Goal: Entertainment & Leisure: Browse casually

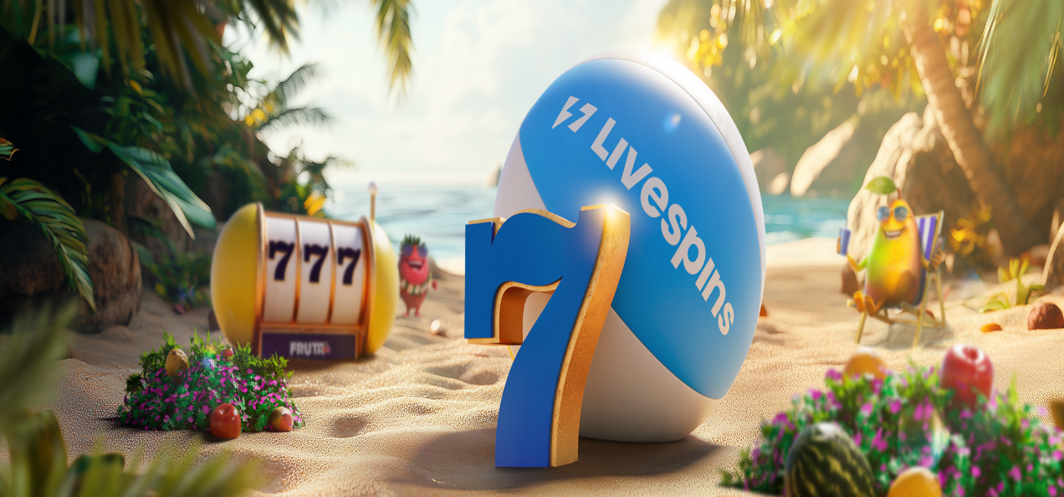
click at [95, 67] on span "Kirjaudu" at bounding box center [115, 60] width 41 height 13
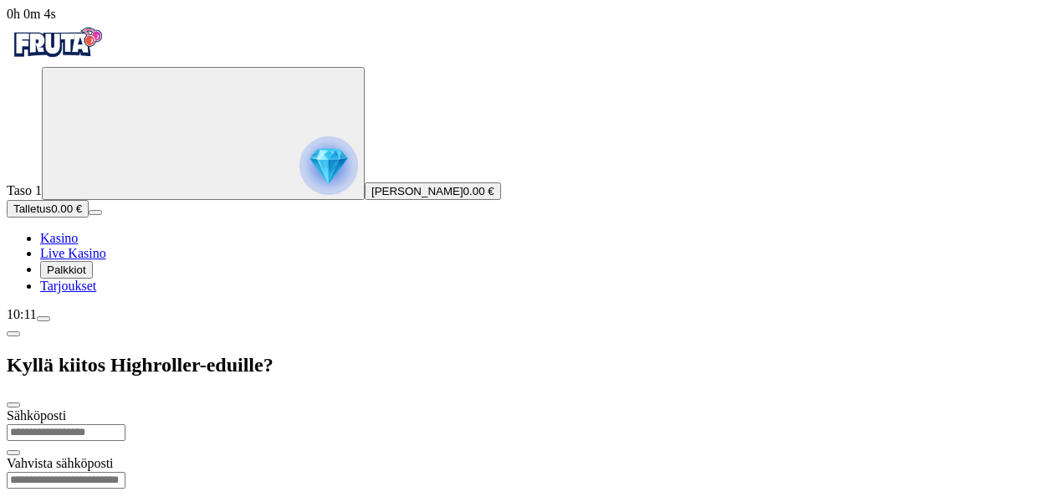
click at [371, 197] on span "[PERSON_NAME]" at bounding box center [417, 191] width 92 height 13
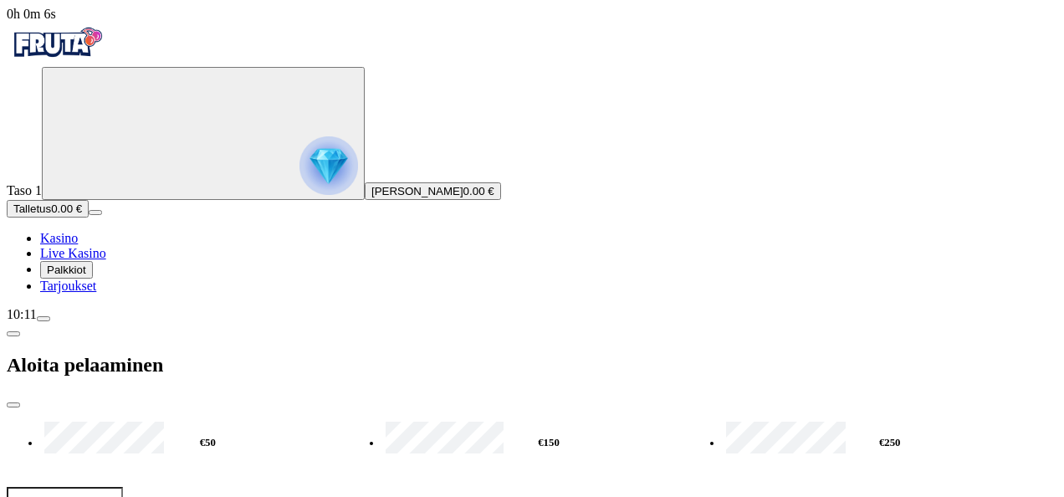
click at [80, 322] on div "10:11" at bounding box center [532, 314] width 1051 height 15
click at [100, 322] on div "10:11" at bounding box center [532, 314] width 1051 height 15
click at [13, 405] on span "close icon" at bounding box center [13, 405] width 0 height 0
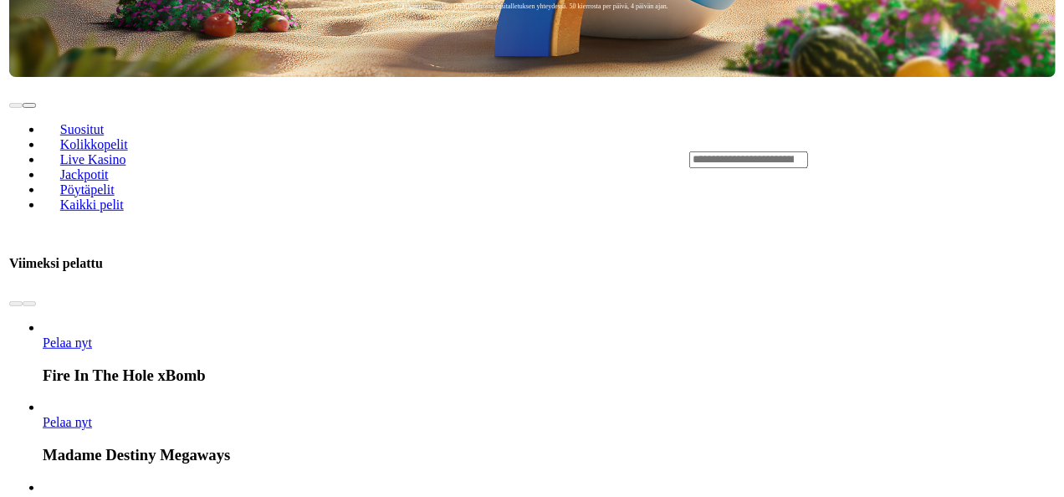
scroll to position [691, 0]
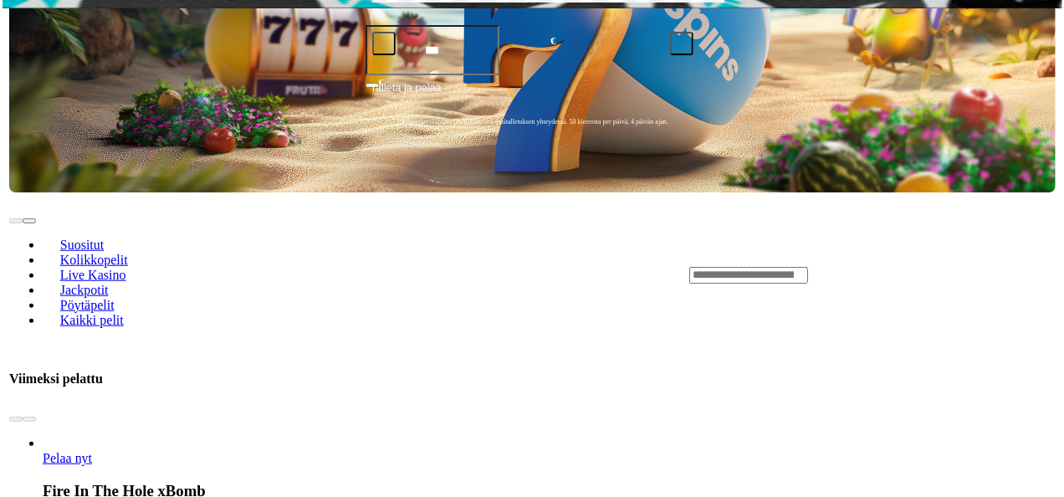
scroll to position [382, 0]
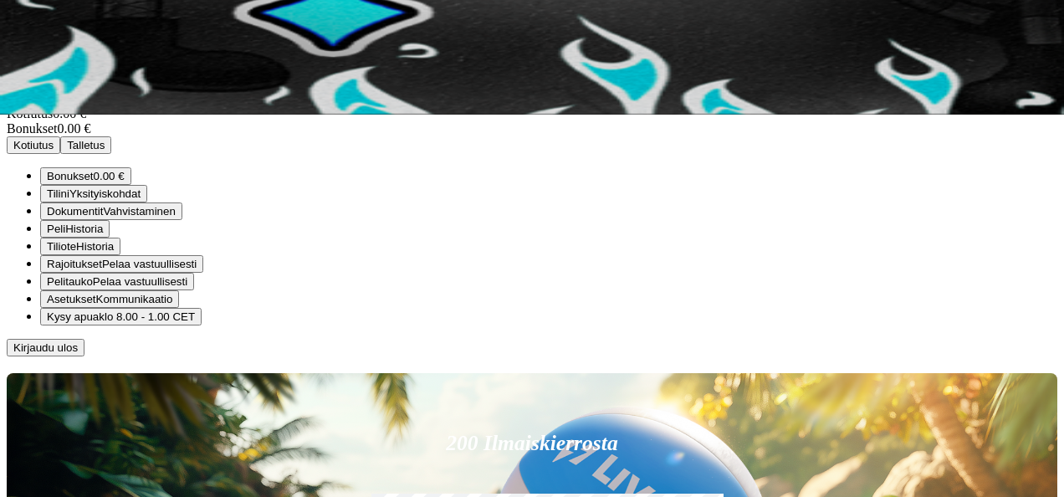
scroll to position [90, 0]
click at [195, 323] on span "klo 8.00 - 1.00 CET" at bounding box center [147, 316] width 96 height 13
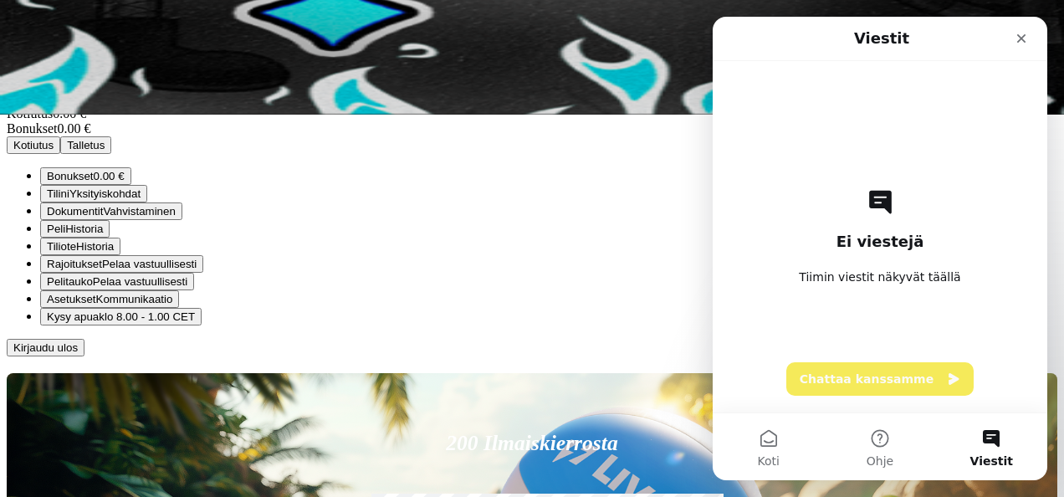
scroll to position [0, 0]
click at [899, 383] on button "Chattaa kanssamme" at bounding box center [880, 378] width 187 height 33
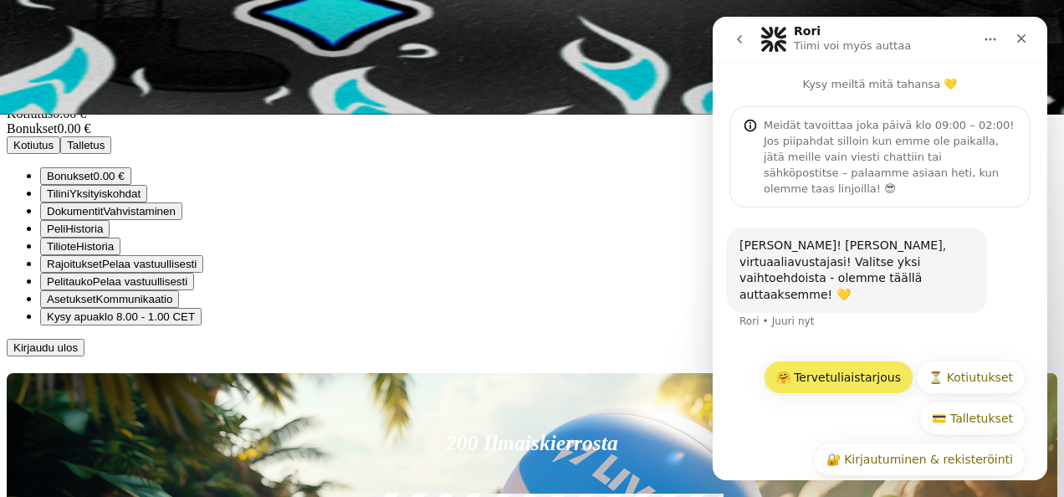
click at [866, 361] on button "🤗 Tervetuliaistarjous" at bounding box center [839, 377] width 150 height 33
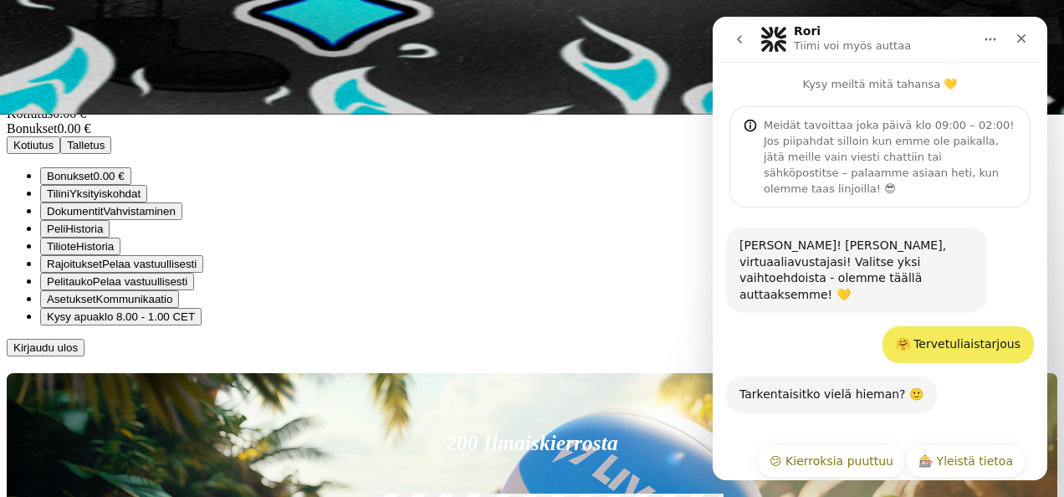
scroll to position [73, 0]
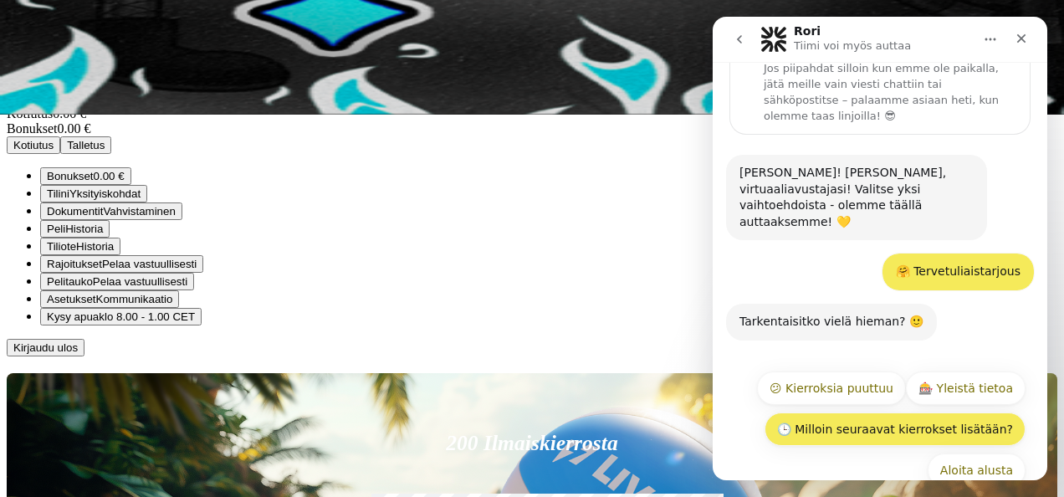
click at [897, 412] on button "🕒 Milloin seuraavat kierrokset lisätään?" at bounding box center [895, 428] width 261 height 33
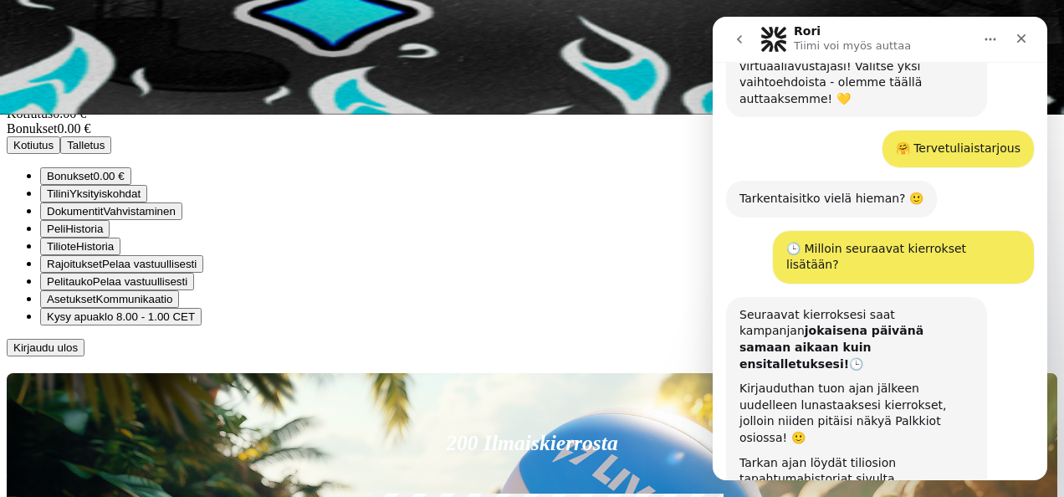
scroll to position [320, 0]
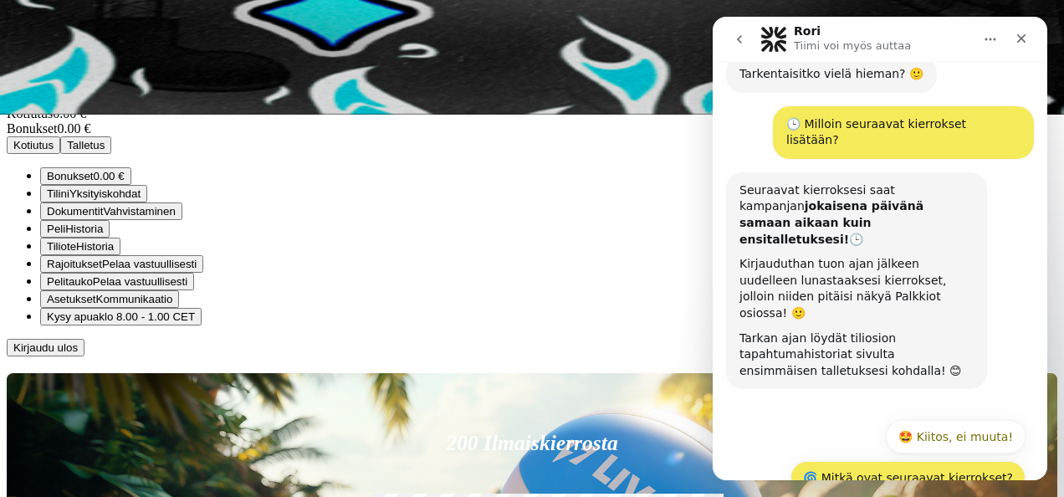
click at [846, 461] on button "🌀 Mitkä ovat seuraavat kierrokset?" at bounding box center [908, 477] width 235 height 33
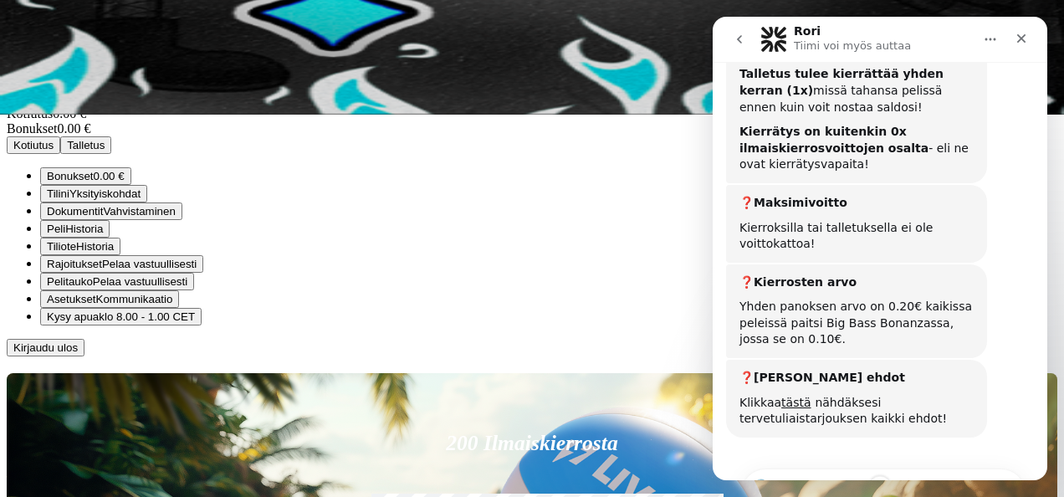
scroll to position [1238, 0]
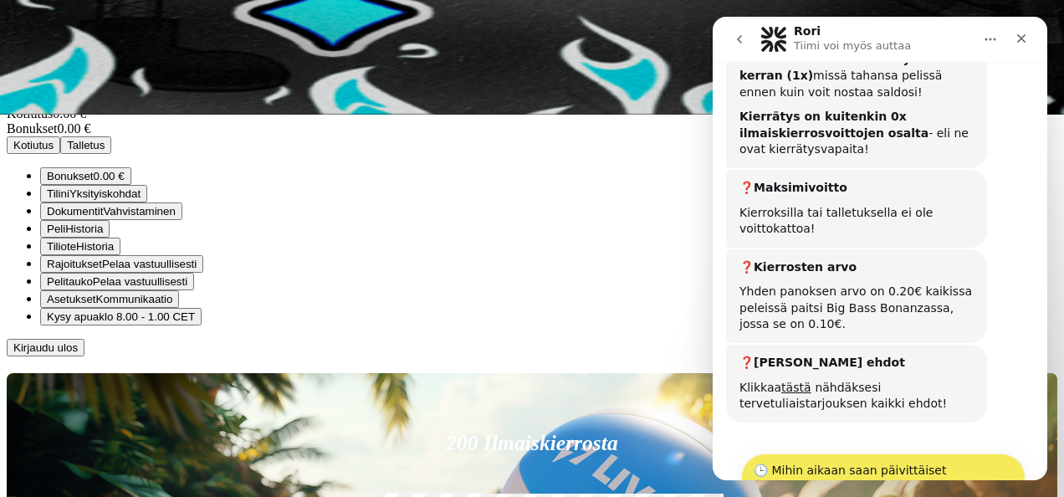
click at [852, 453] on button "🕒 Mihin aikaan saan päivittäiset kierrokset?" at bounding box center [883, 477] width 284 height 49
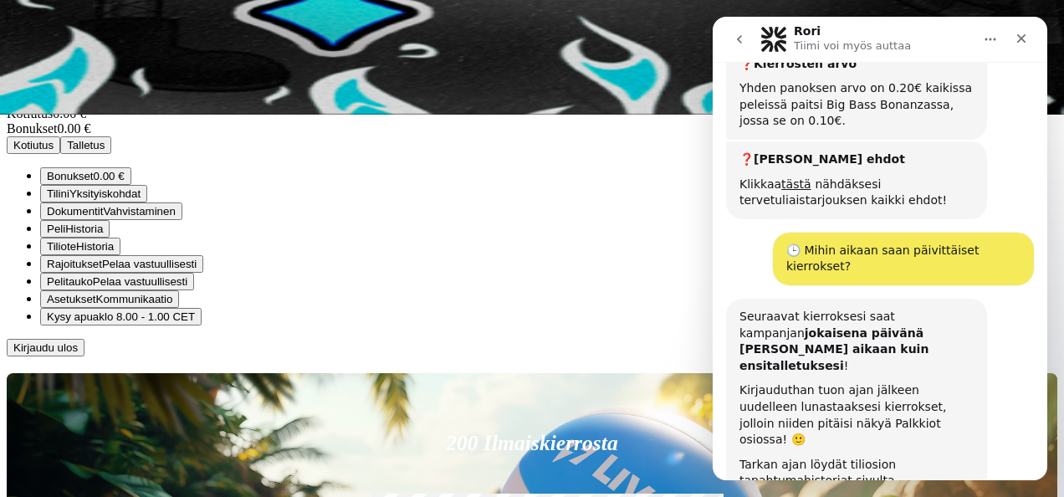
scroll to position [1445, 0]
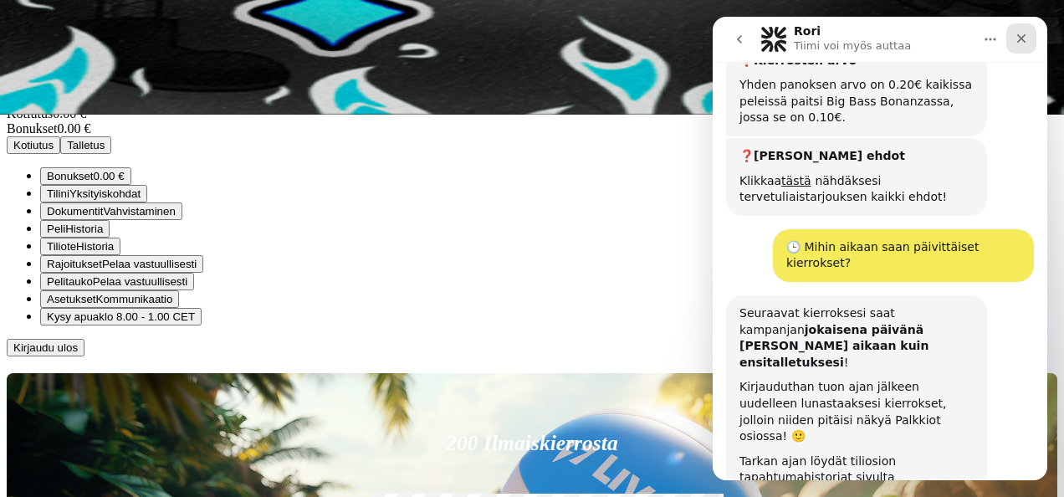
click at [1020, 42] on icon "Sulje" at bounding box center [1021, 38] width 13 height 13
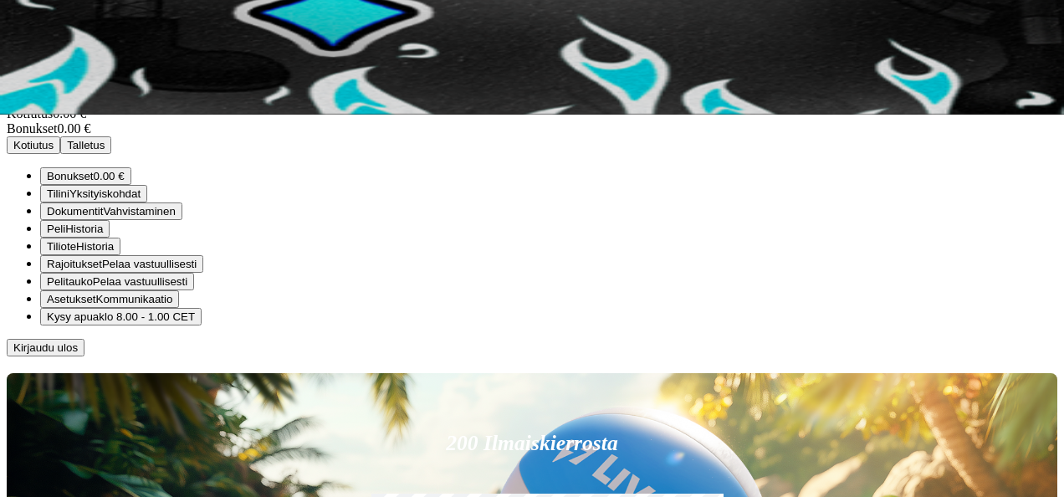
scroll to position [85, 0]
click at [114, 253] on span "Historia" at bounding box center [95, 246] width 38 height 13
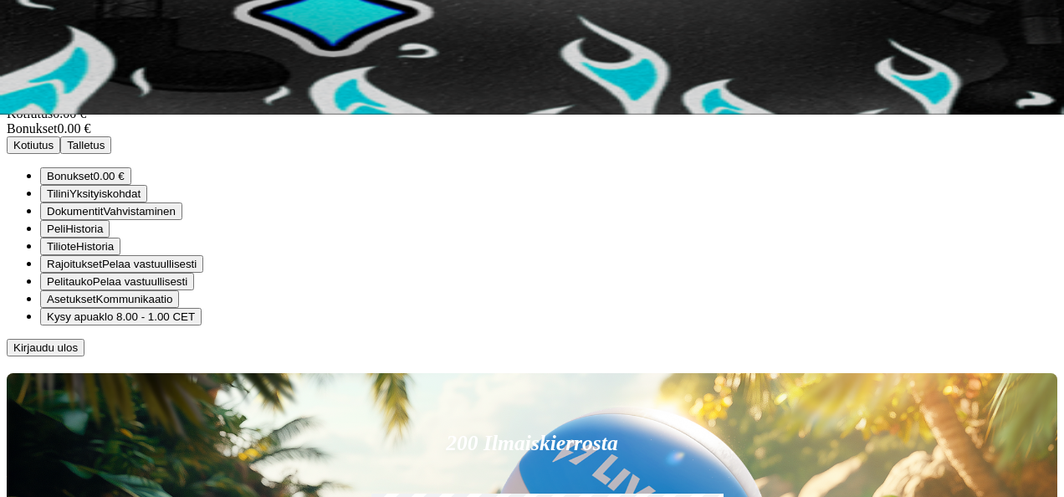
scroll to position [85, 0]
click at [110, 238] on button "Peli Historia" at bounding box center [74, 229] width 69 height 18
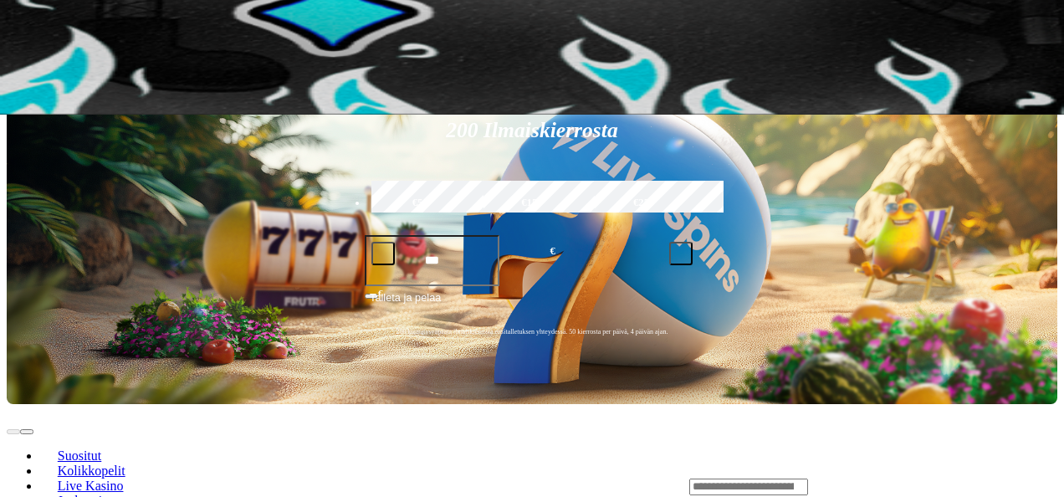
click at [105, 41] on span "Viimeiset 24 tuntia" at bounding box center [58, 34] width 91 height 13
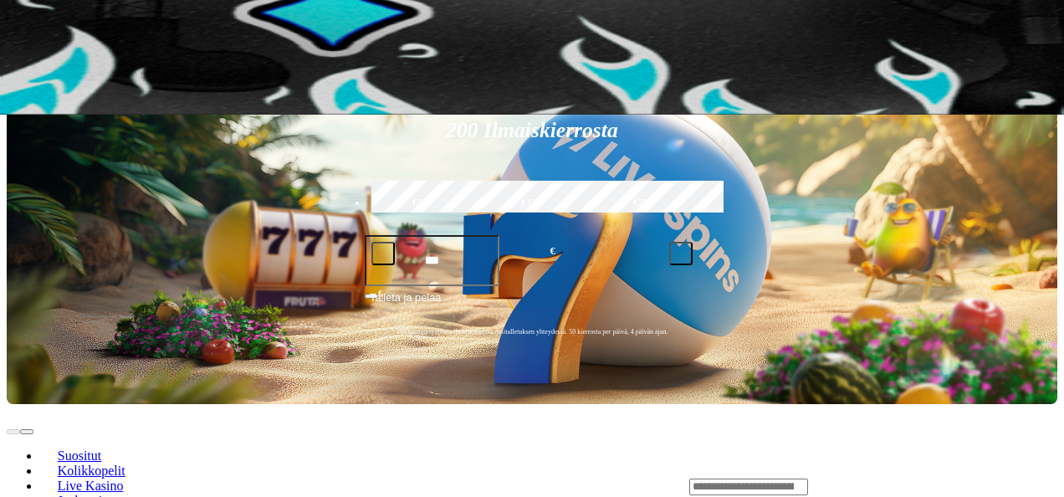
click at [215, 44] on button "Viimeiset 7 päivää" at bounding box center [163, 35] width 104 height 18
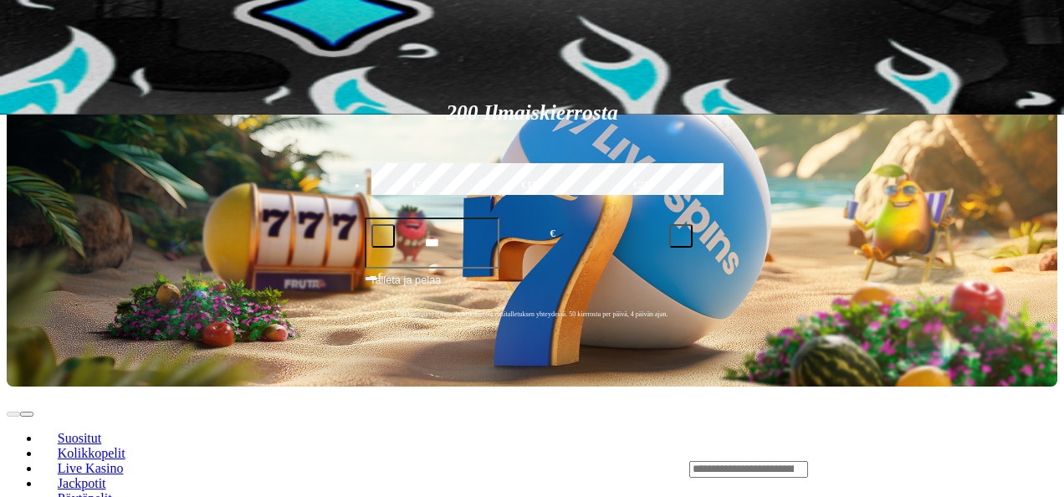
click at [391, 26] on div at bounding box center [532, 26] width 1051 height 0
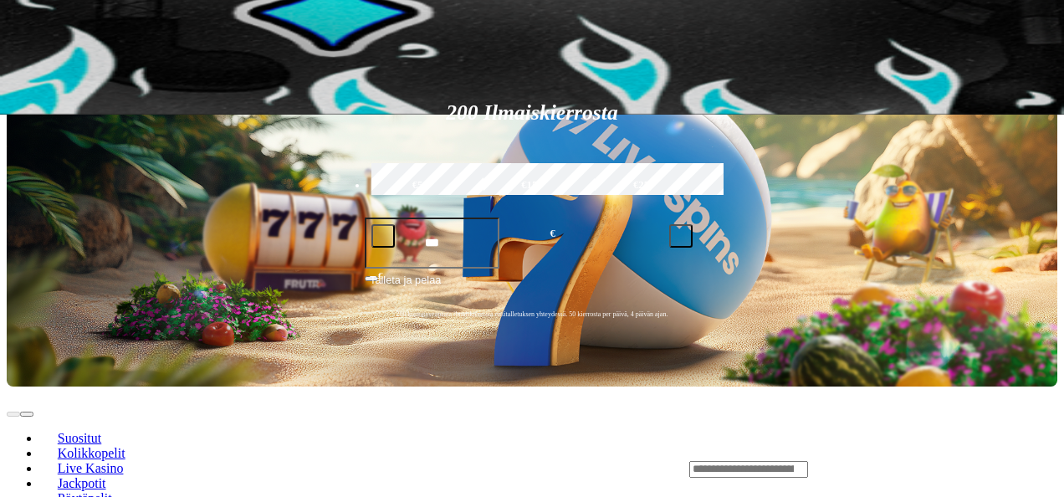
drag, startPoint x: 306, startPoint y: 24, endPoint x: 280, endPoint y: 28, distance: 26.3
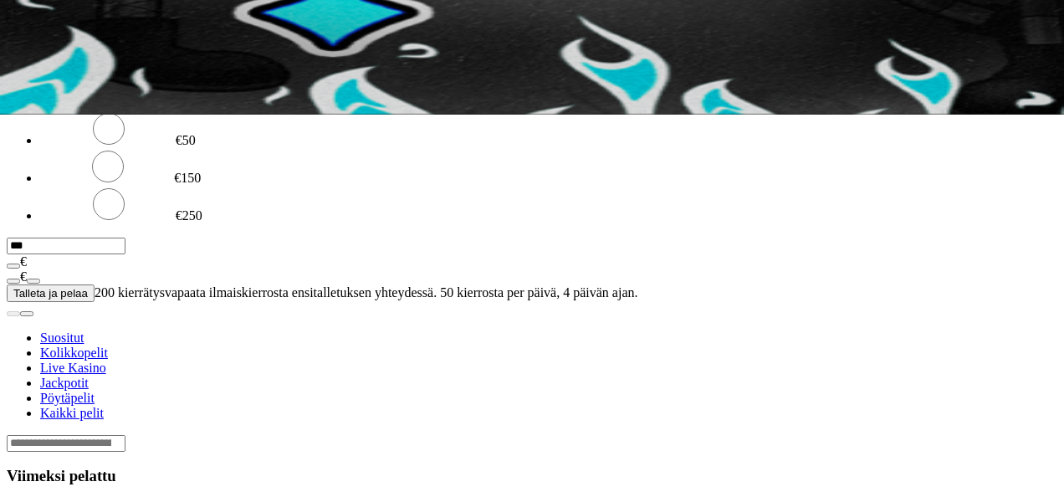
click at [208, 41] on span "Viimeiset 7 päivää" at bounding box center [163, 34] width 90 height 13
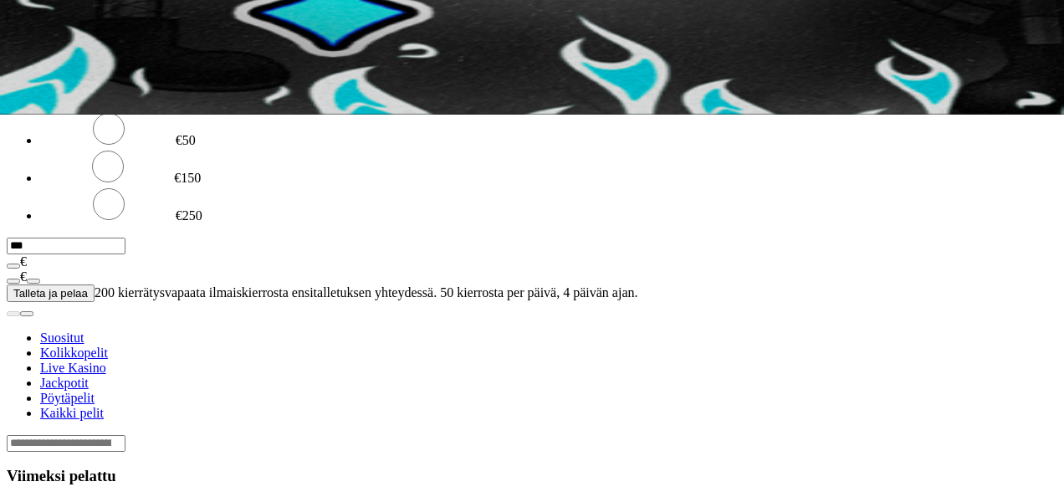
click at [105, 41] on span "Viimeiset 24 tuntia" at bounding box center [58, 34] width 91 height 13
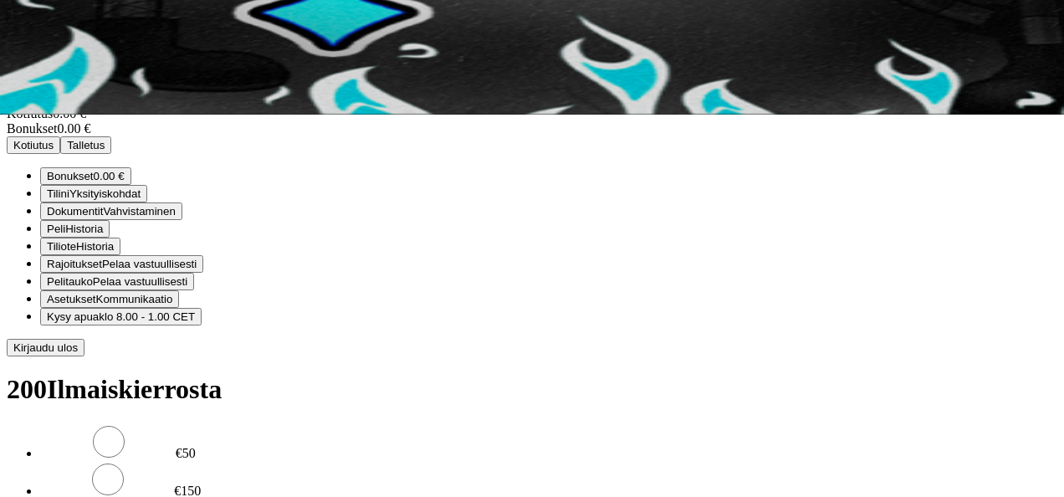
click at [65, 235] on span "Peli" at bounding box center [56, 229] width 18 height 13
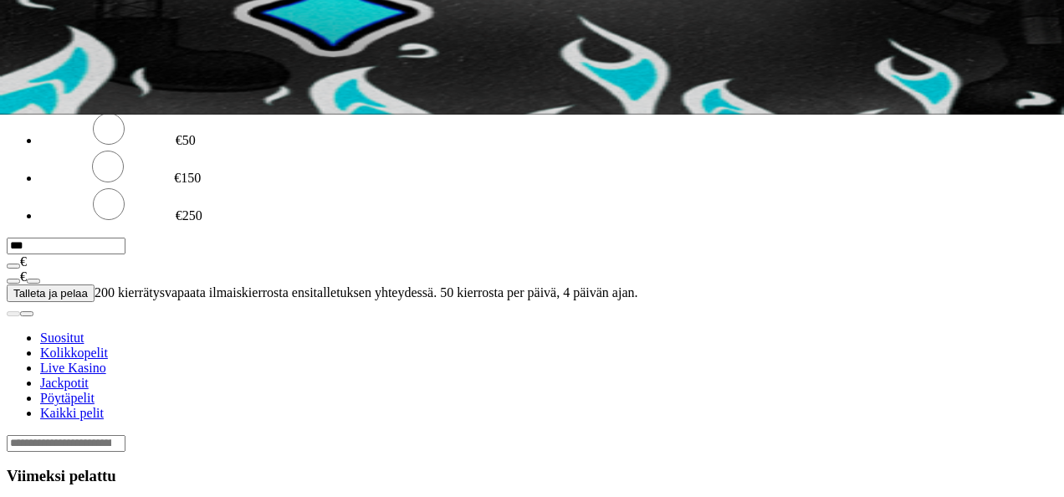
click at [105, 41] on span "Viimeiset 24 tuntia" at bounding box center [58, 34] width 91 height 13
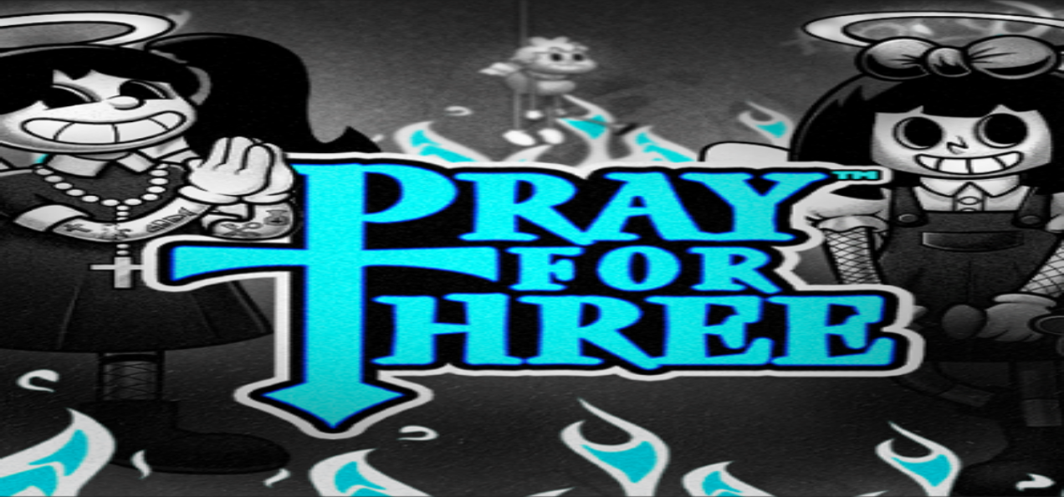
scroll to position [382, 0]
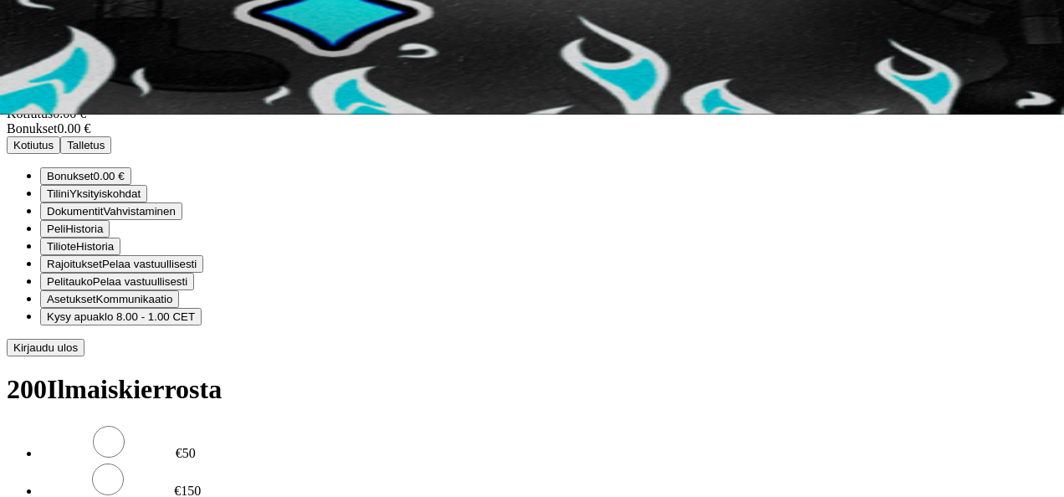
click at [125, 182] on span "0.00 €" at bounding box center [109, 176] width 31 height 13
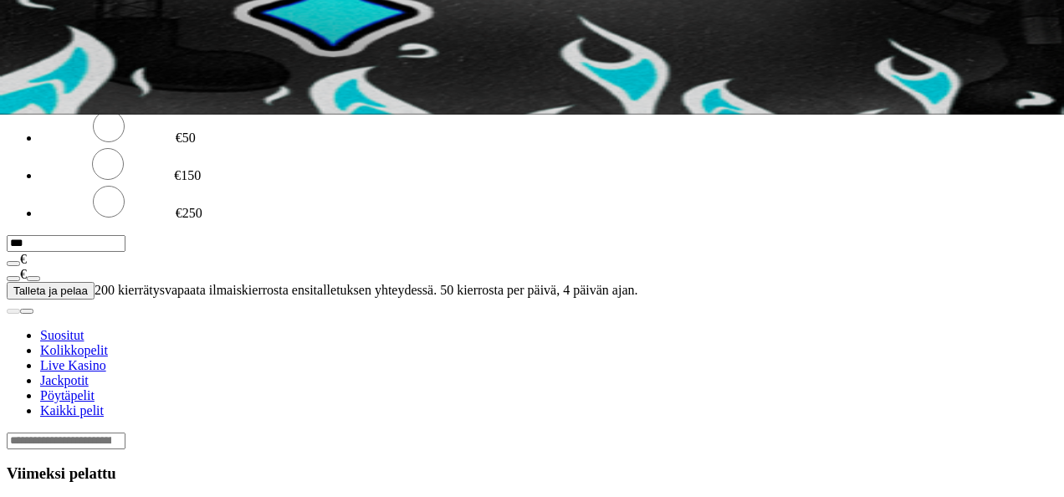
click at [13, 23] on span "close icon" at bounding box center [13, 23] width 0 height 0
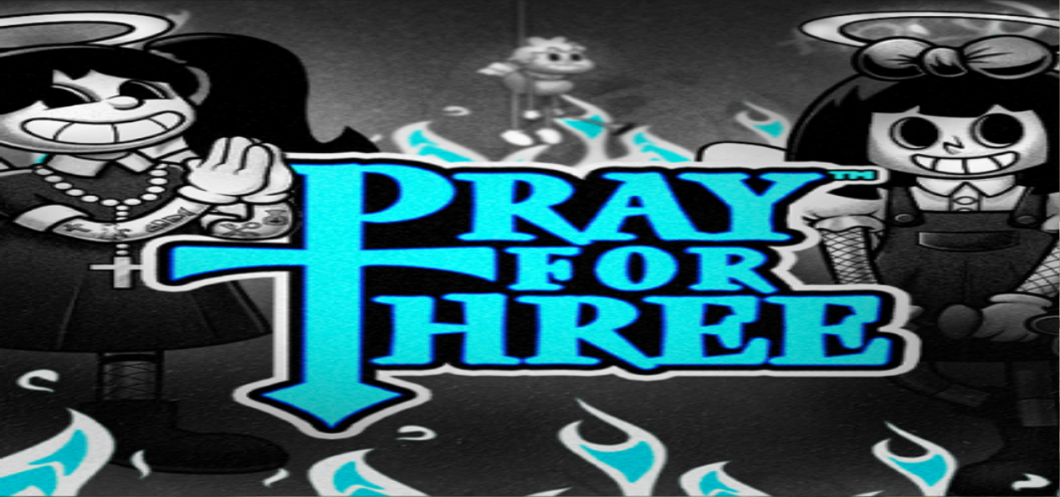
click at [44, 319] on span "menu icon" at bounding box center [44, 319] width 0 height 0
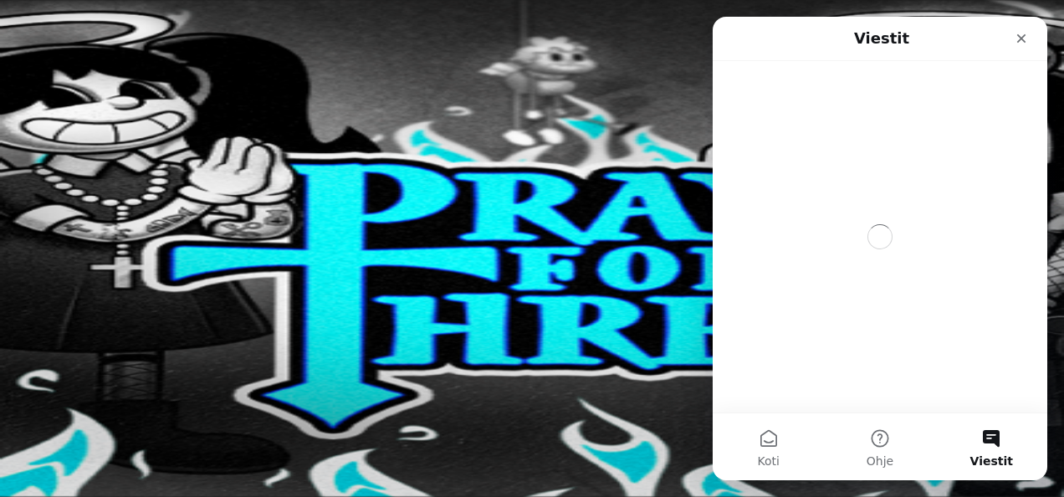
scroll to position [0, 0]
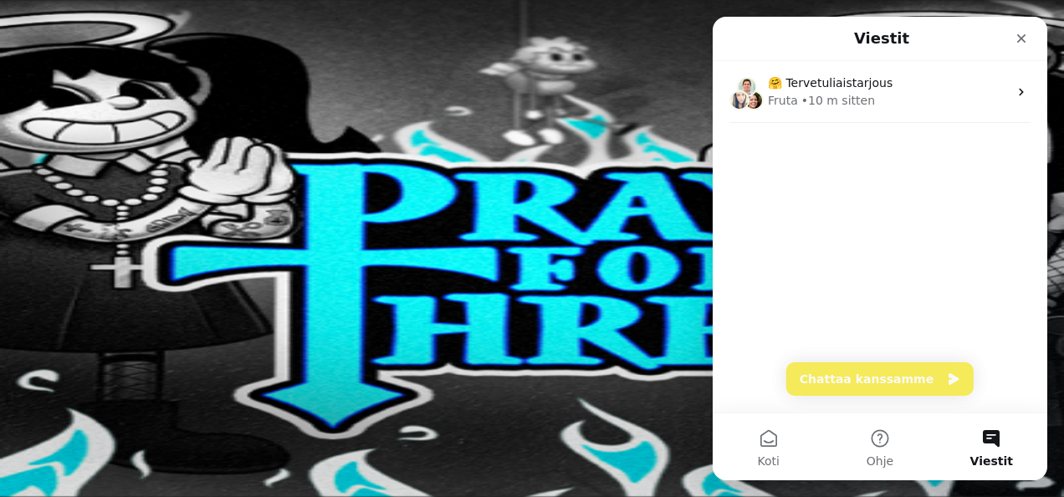
click at [870, 372] on button "Chattaa kanssamme" at bounding box center [880, 378] width 187 height 33
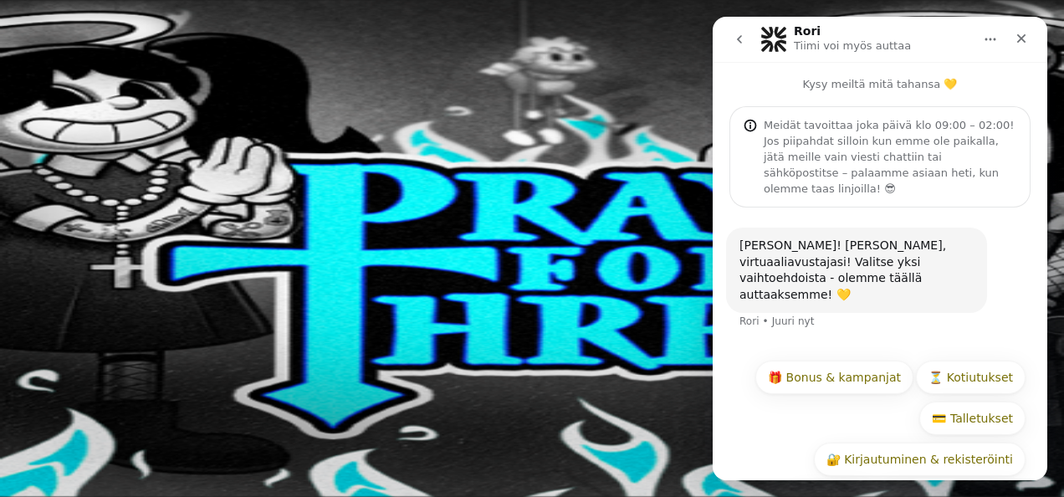
click at [883, 313] on div "Hei Joakim! Olen Rori, virtuaaliavustajasi! Valitse yksi vaihtoehdoista - olemm…" at bounding box center [880, 289] width 308 height 122
click at [857, 361] on button "🎁 Bonus & kampanjat" at bounding box center [835, 377] width 158 height 33
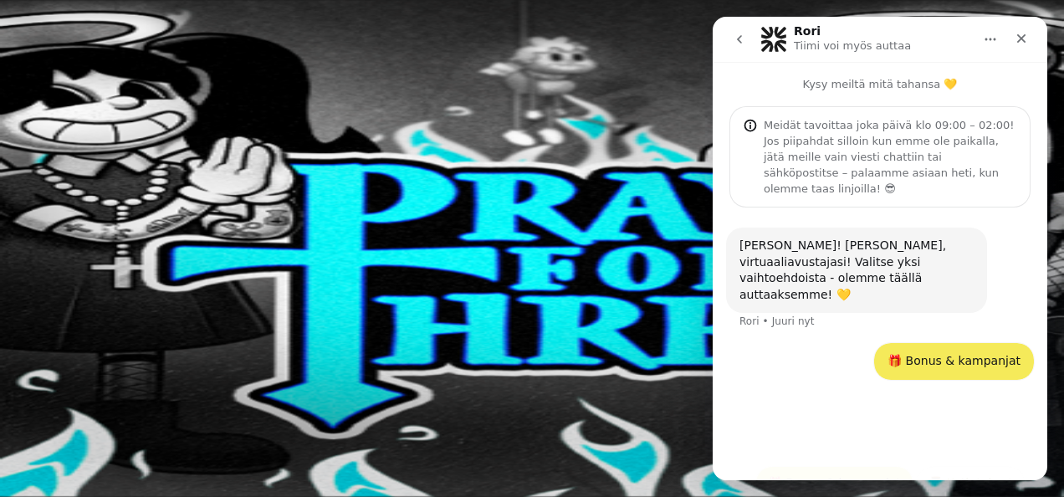
click at [857, 343] on div "🎁 Bonus & kampanjat • Juuri nyt" at bounding box center [880, 371] width 308 height 57
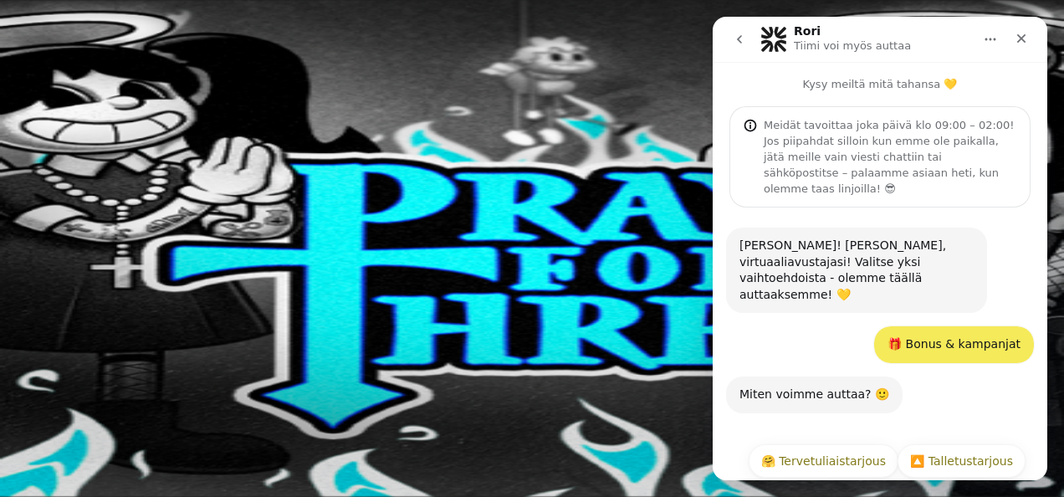
scroll to position [32, 0]
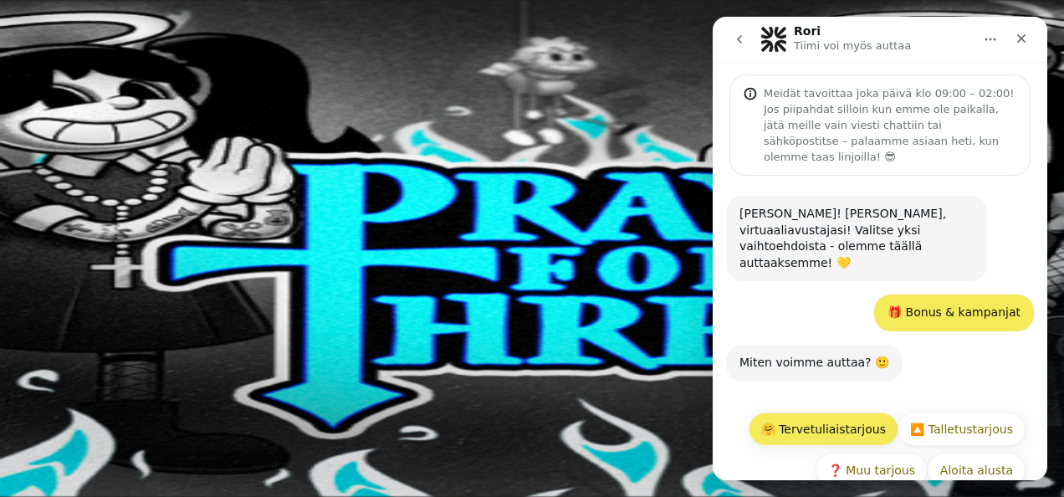
click at [857, 412] on button "🤗 Tervetuliaistarjous" at bounding box center [824, 428] width 150 height 33
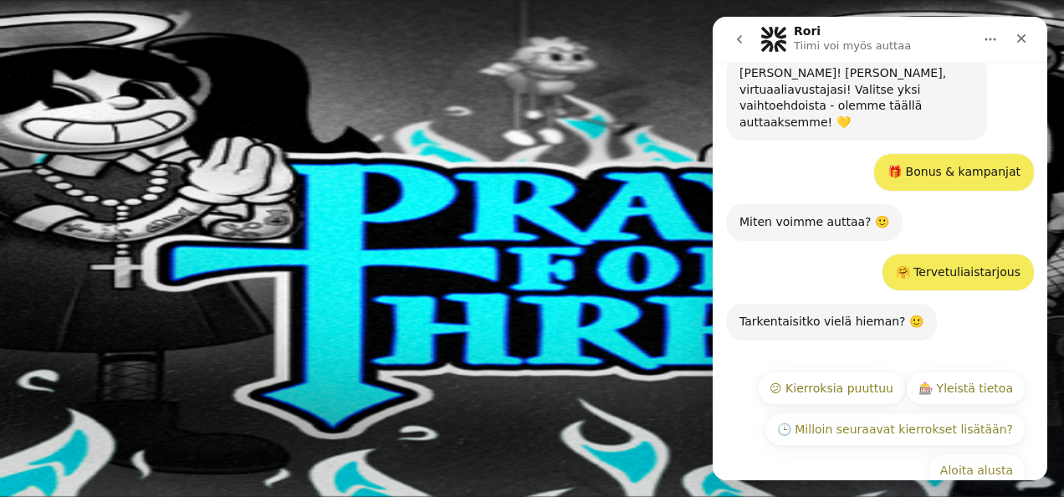
scroll to position [172, 0]
click at [854, 371] on button "😕 Kierroksia puuttuu" at bounding box center [831, 387] width 149 height 33
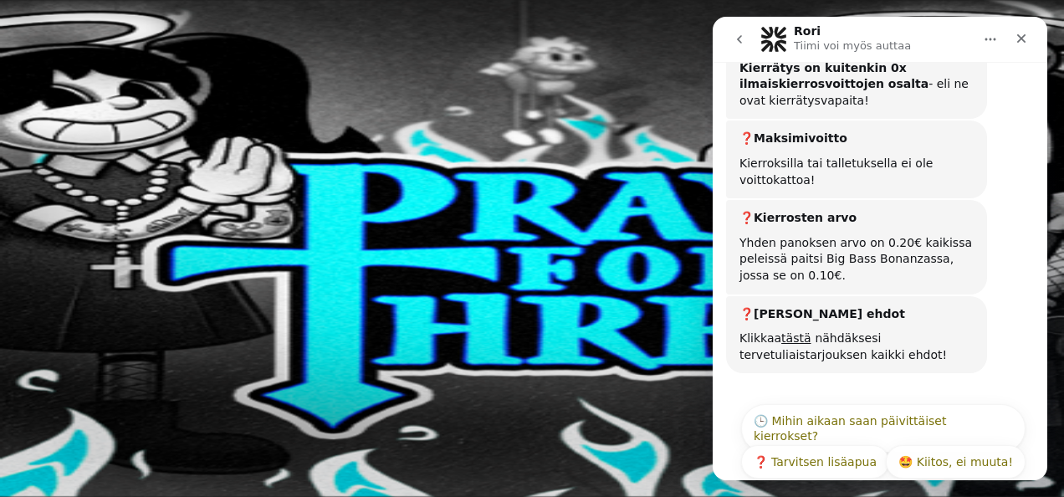
scroll to position [1091, 0]
click at [843, 444] on button "❓ Tarvitsen lisäapua" at bounding box center [815, 460] width 148 height 33
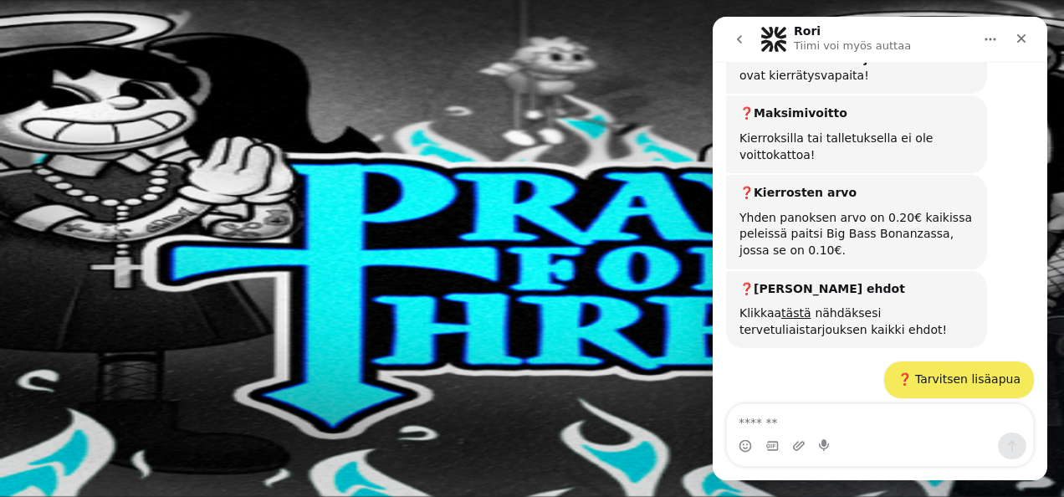
scroll to position [1128, 0]
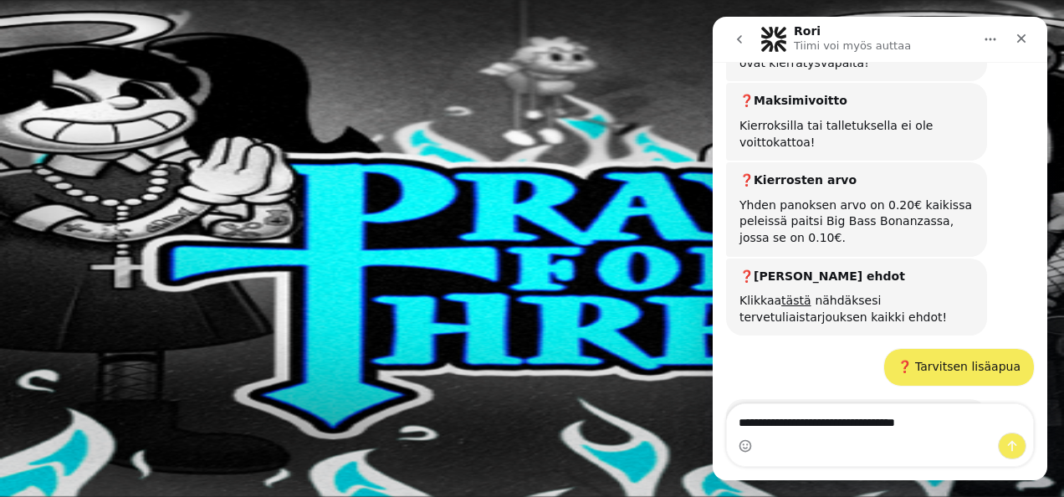
type textarea "**********"
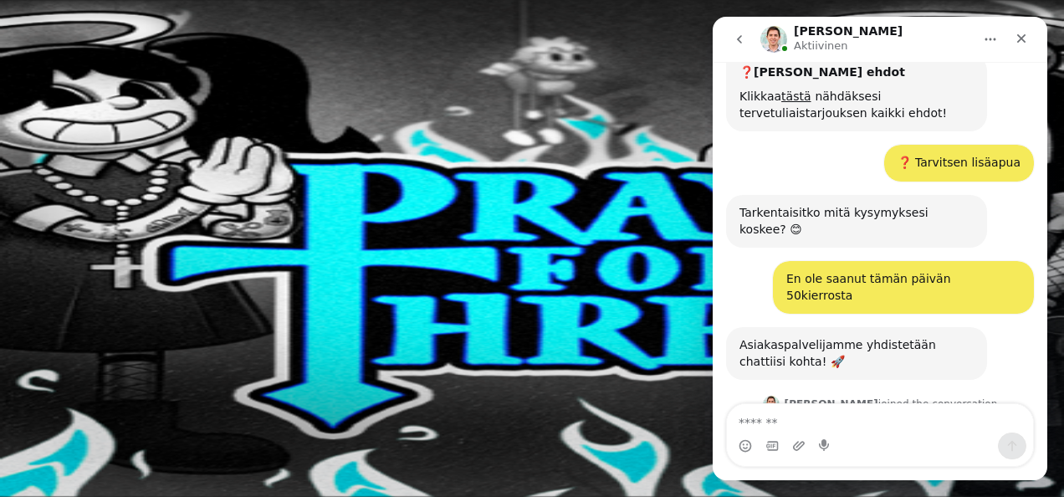
scroll to position [1387, 0]
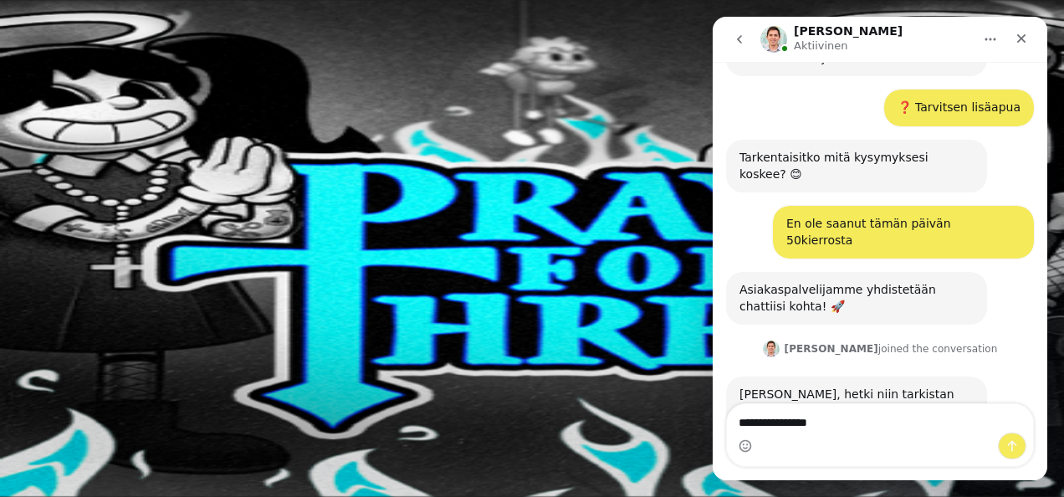
type textarea "**********"
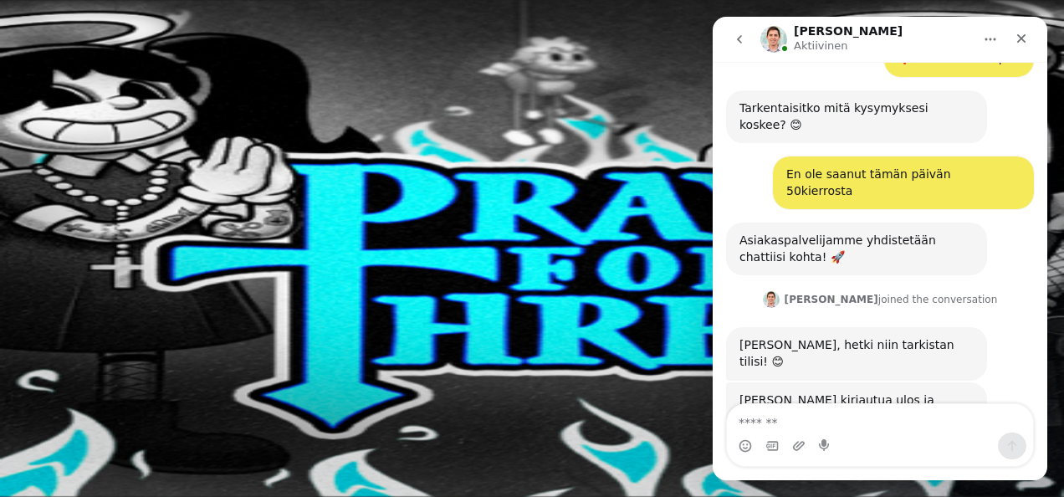
click at [44, 319] on span "menu icon" at bounding box center [44, 319] width 0 height 0
click at [13, 366] on span "close icon" at bounding box center [13, 366] width 0 height 0
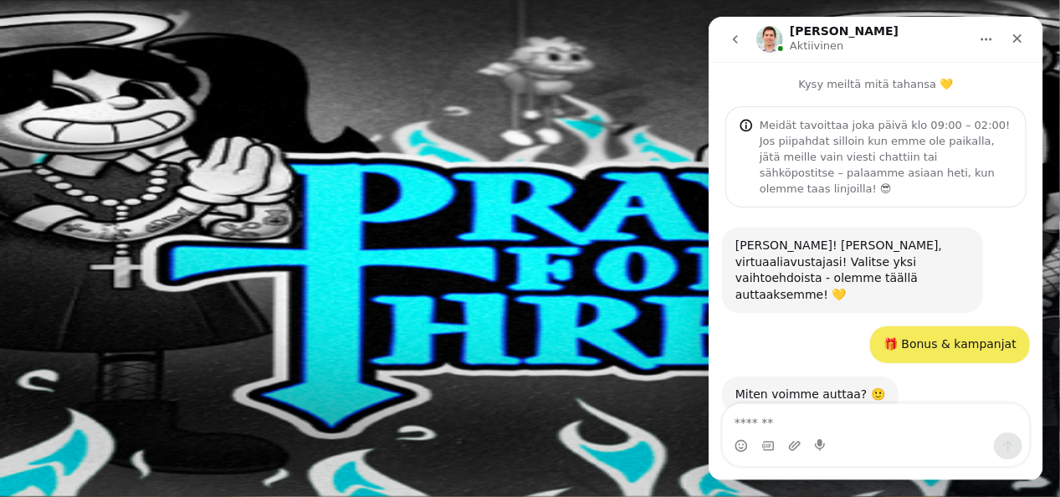
click at [104, 218] on circle "Primary" at bounding box center [174, 132] width 171 height 171
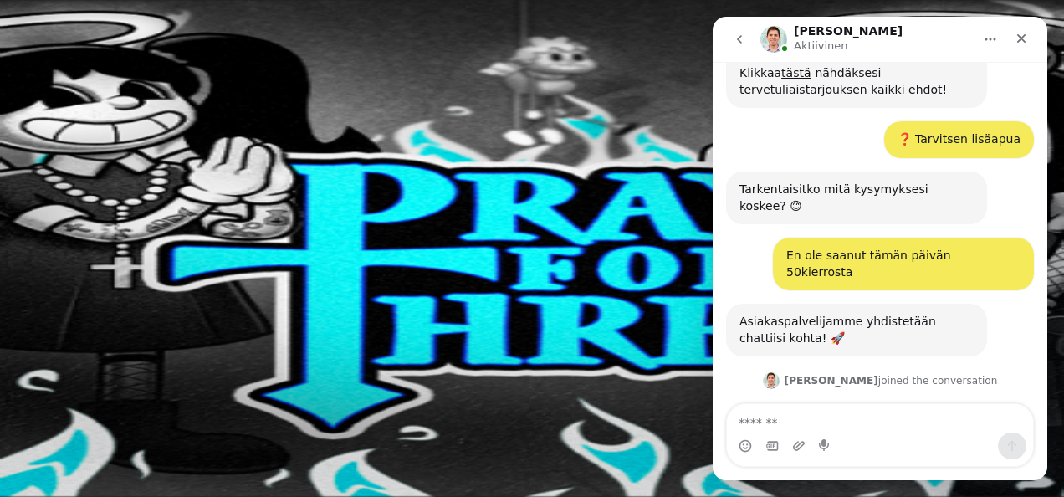
scroll to position [1437, 0]
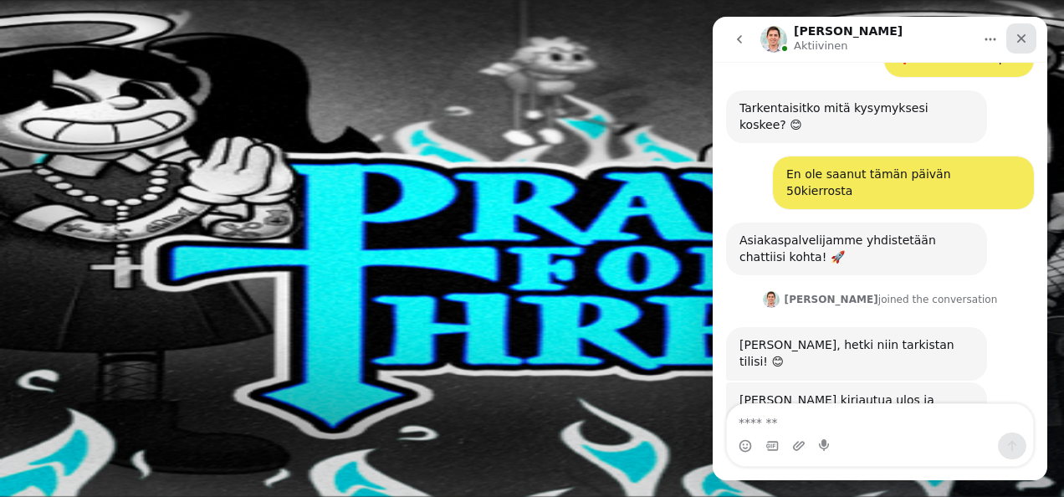
click at [1017, 28] on div "Sulje" at bounding box center [1022, 38] width 30 height 30
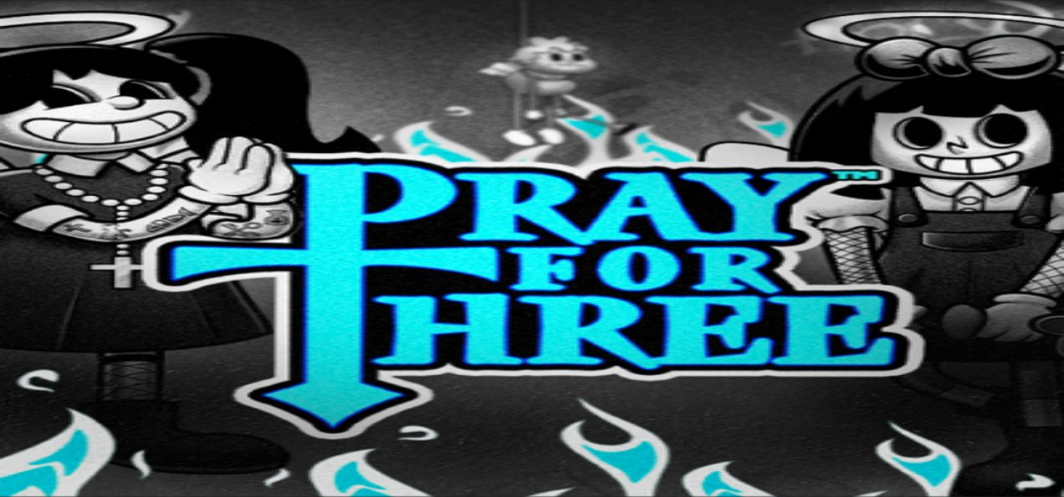
click at [44, 319] on span "menu icon" at bounding box center [44, 319] width 0 height 0
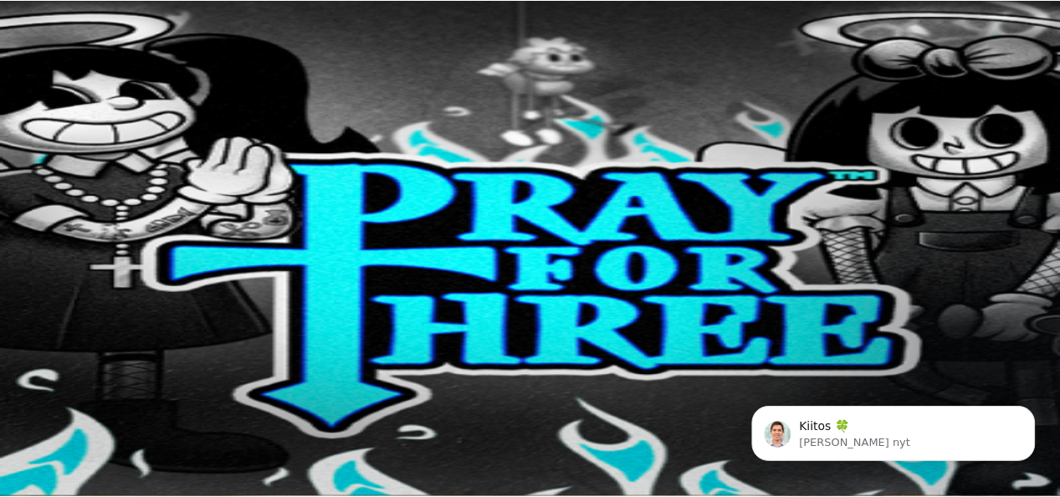
scroll to position [1487, 0]
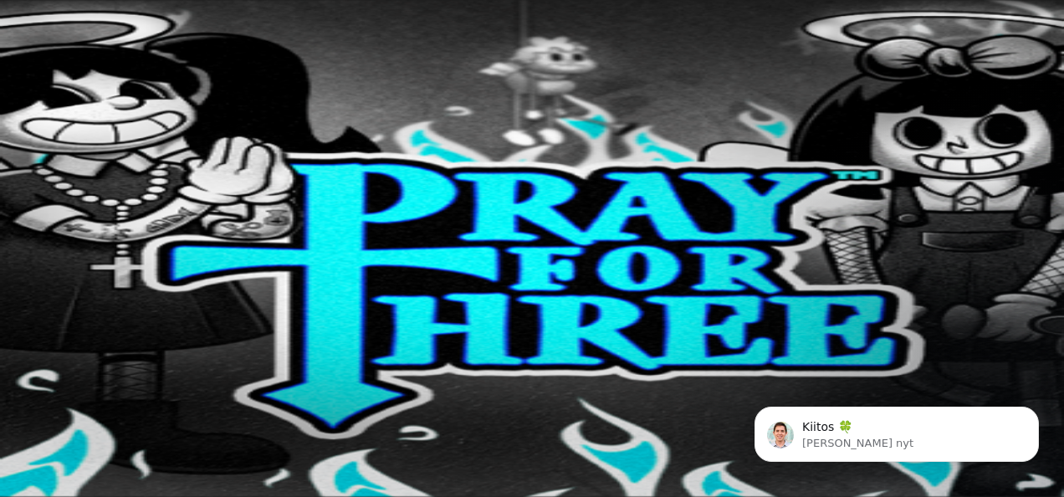
click at [13, 405] on span "close icon" at bounding box center [13, 405] width 0 height 0
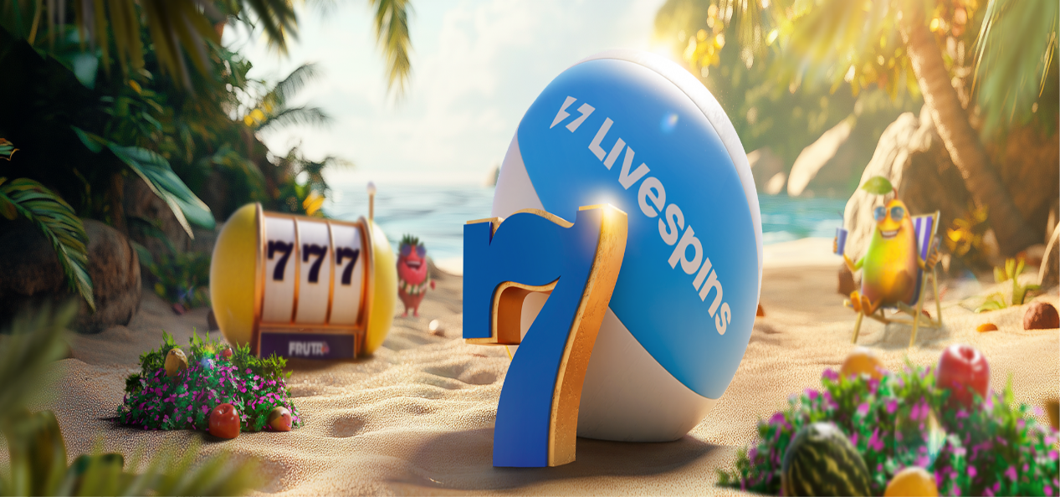
click at [86, 276] on span "Palkkiot" at bounding box center [66, 270] width 39 height 13
click at [44, 319] on span "menu icon" at bounding box center [44, 319] width 0 height 0
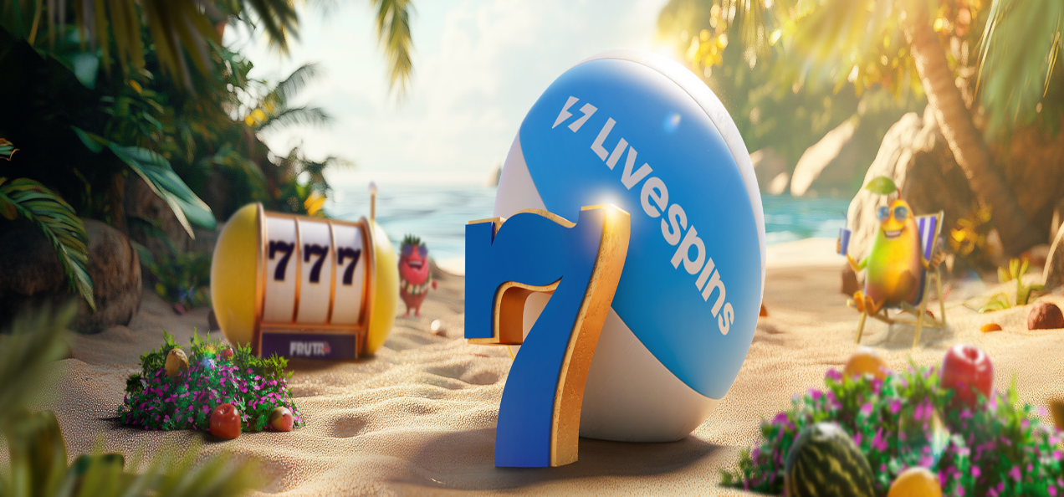
click at [13, 334] on span "chevron-left icon" at bounding box center [13, 334] width 0 height 0
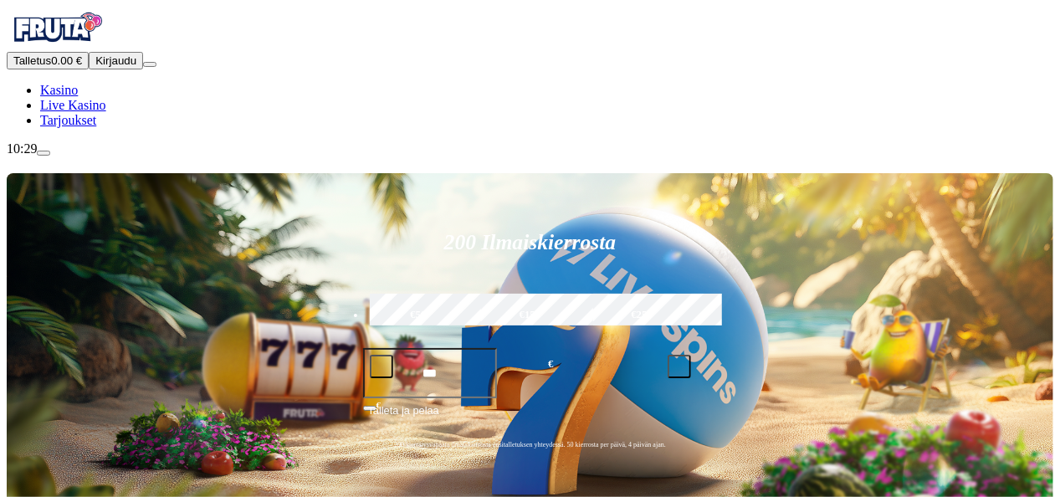
click at [100, 67] on span "Kirjaudu" at bounding box center [115, 60] width 41 height 13
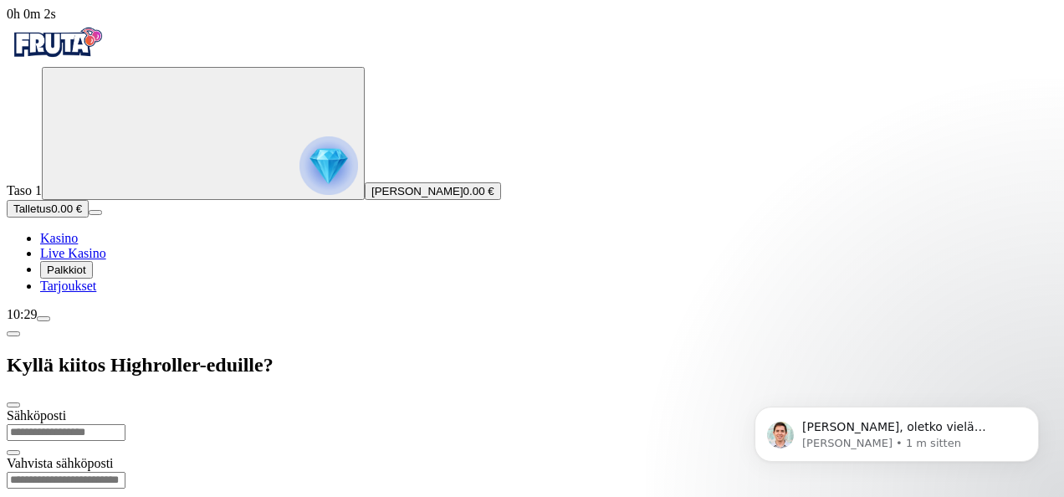
click at [86, 276] on span "Palkkiot" at bounding box center [66, 270] width 39 height 13
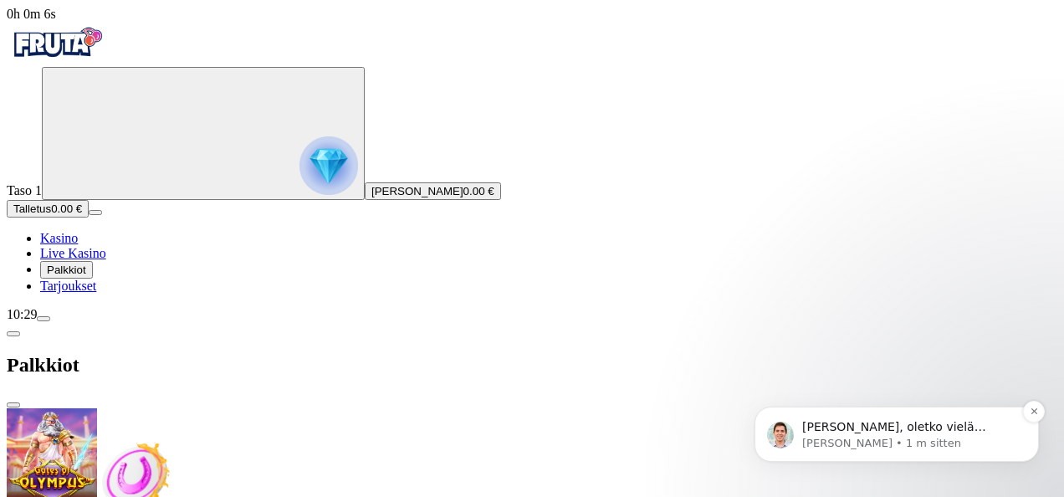
click at [832, 431] on p "[PERSON_NAME], oletko vielä paikalla? 🙂" at bounding box center [910, 427] width 216 height 17
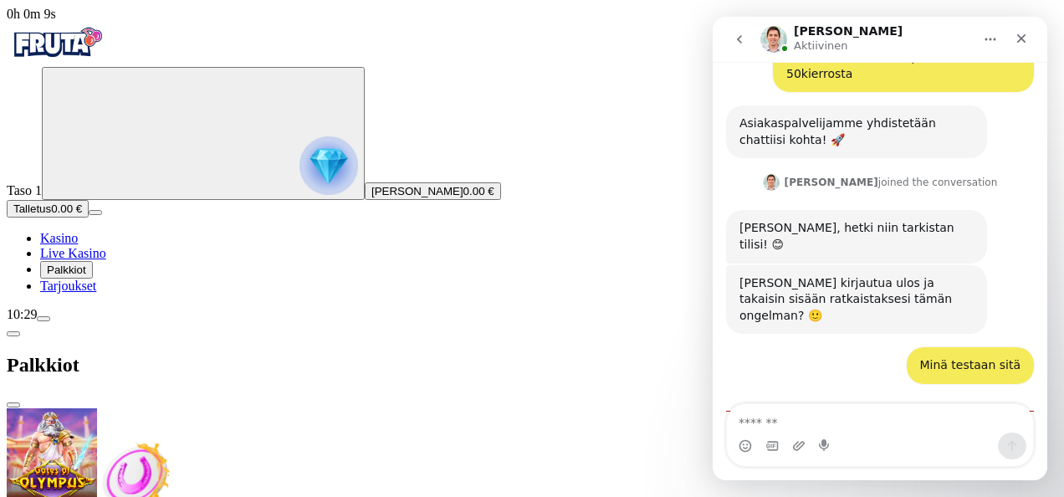
scroll to position [1553, 0]
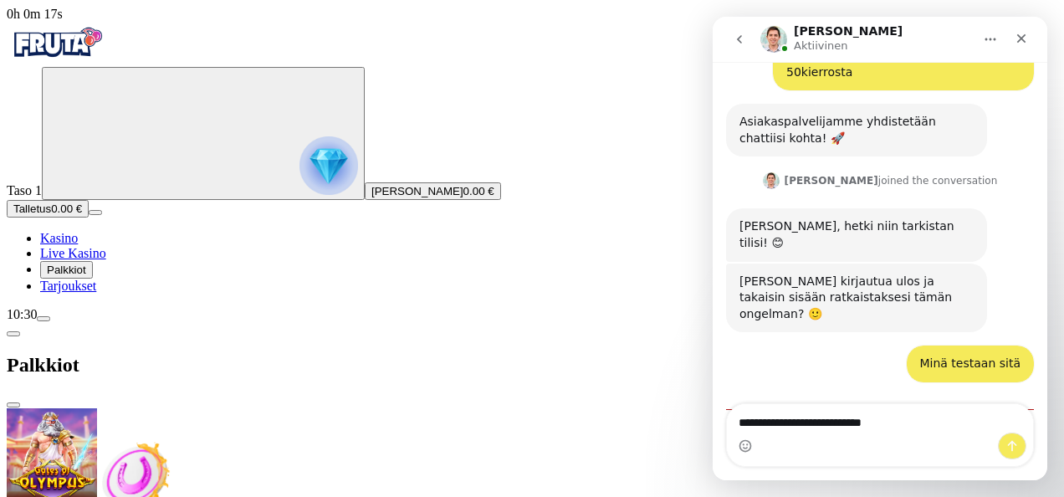
type textarea "**********"
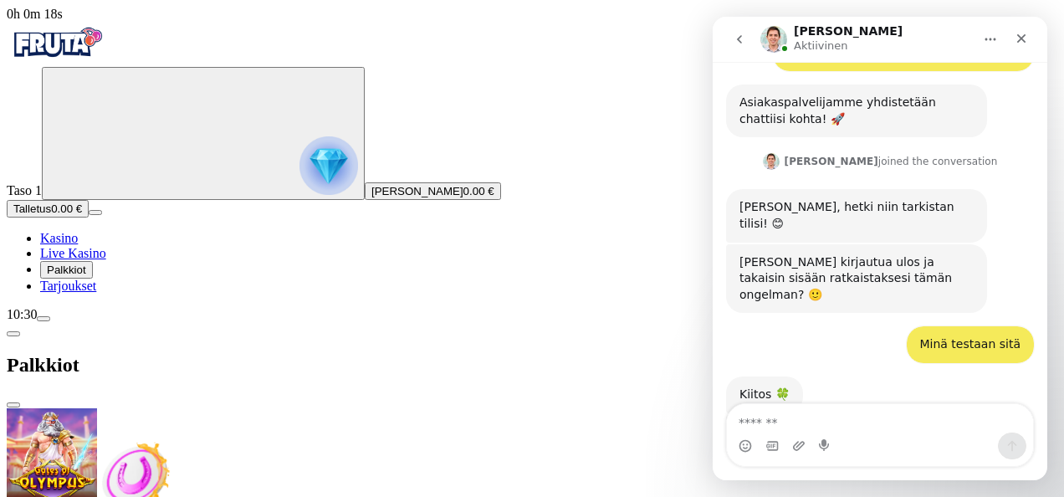
scroll to position [1575, 0]
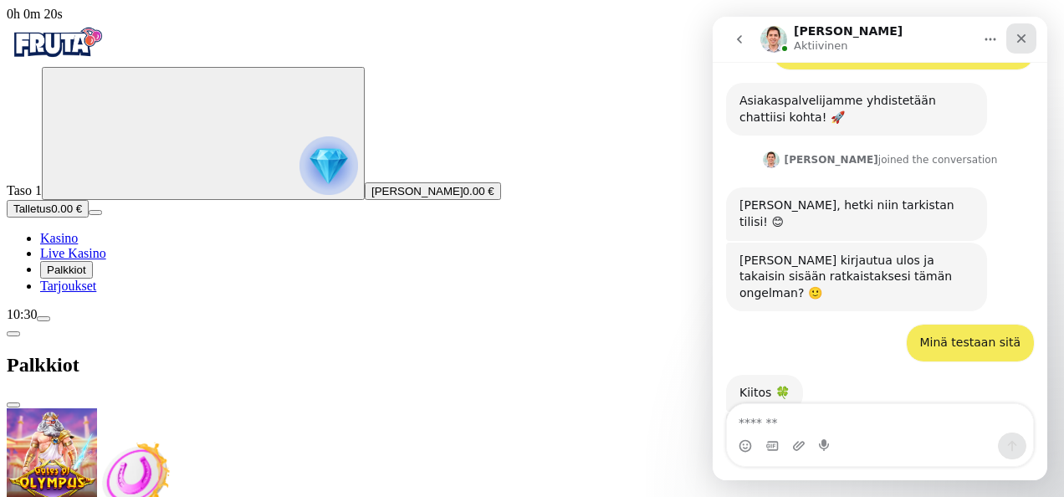
click at [1027, 32] on icon "Sulje" at bounding box center [1021, 38] width 13 height 13
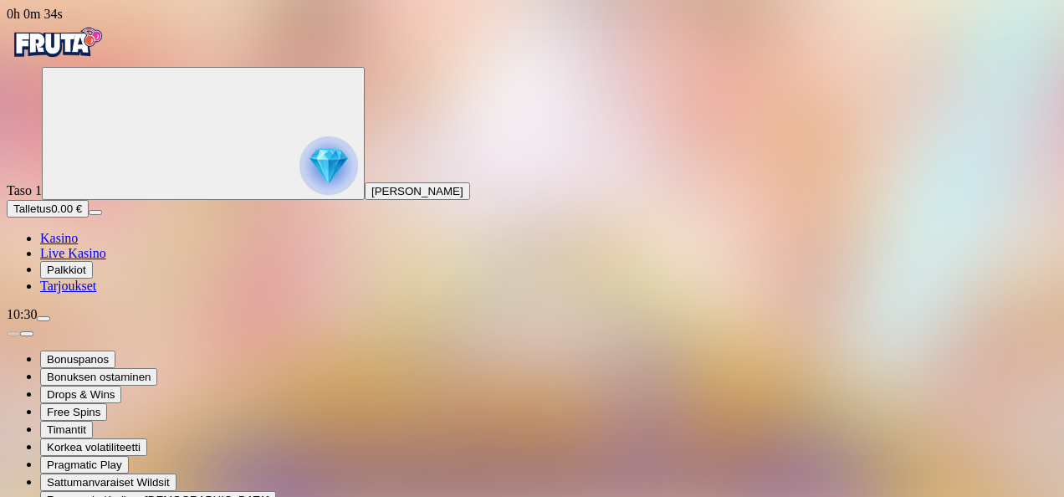
type input "*****"
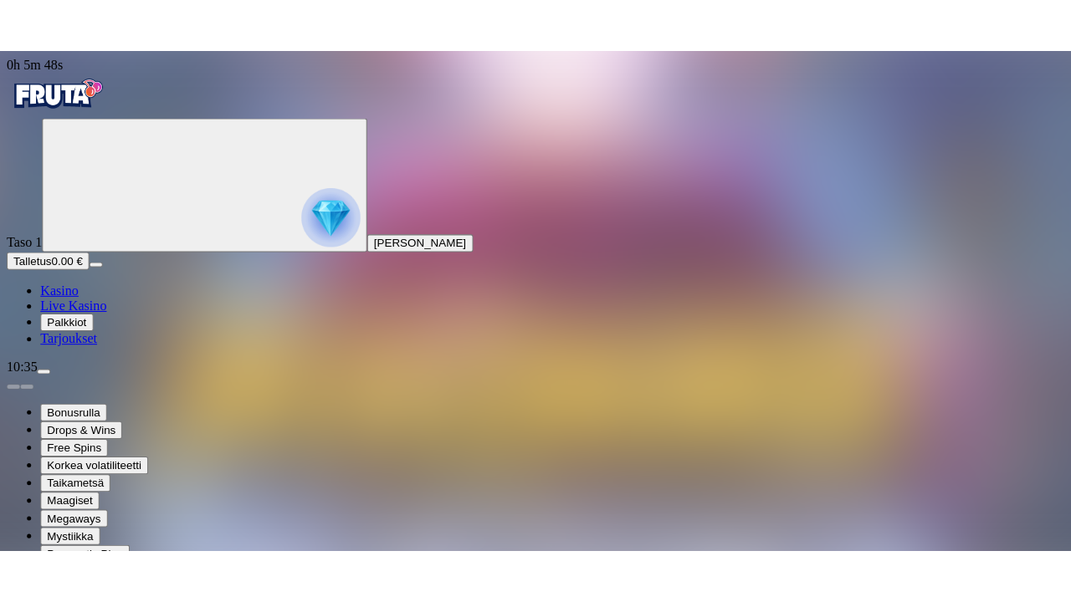
scroll to position [1939, 0]
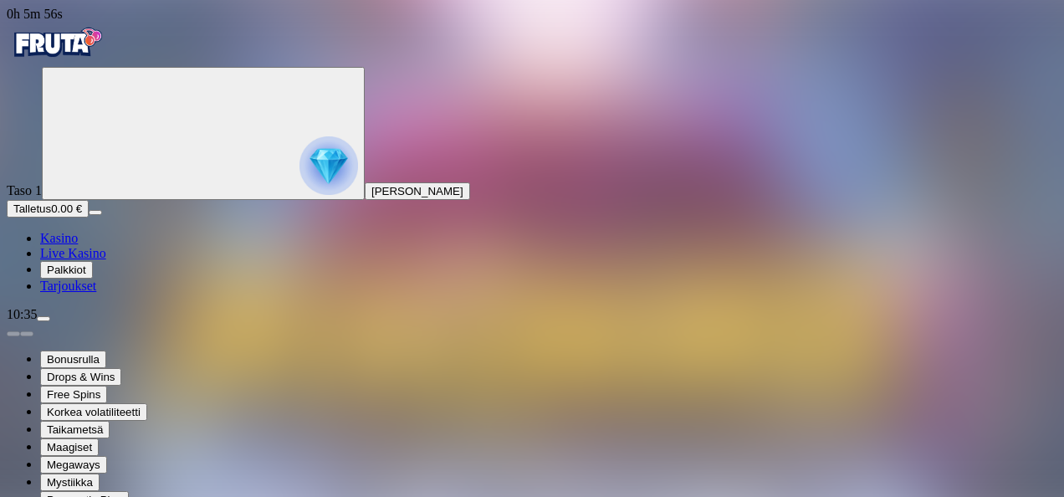
type input "*******"
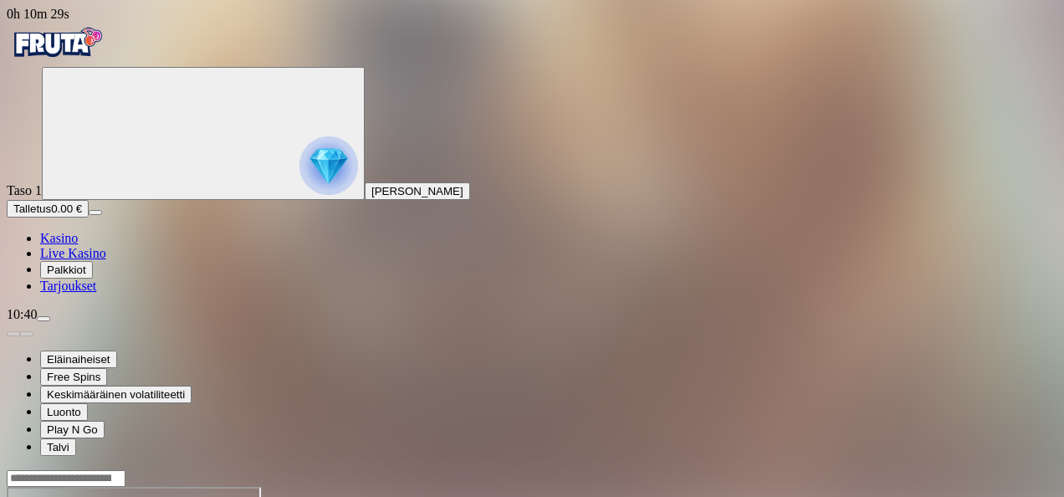
scroll to position [1939, 0]
click at [820, 469] on div at bounding box center [532, 478] width 1051 height 18
click at [126, 470] on input "Search" at bounding box center [66, 478] width 119 height 17
type input "******"
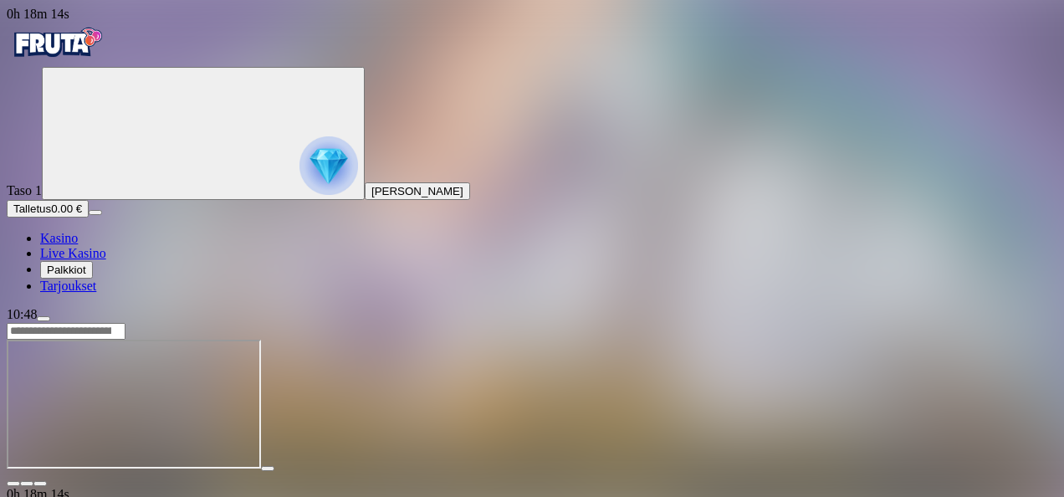
scroll to position [1939, 0]
click at [40, 484] on span "fullscreen icon" at bounding box center [40, 484] width 0 height 0
click at [126, 323] on input "Search" at bounding box center [66, 331] width 119 height 17
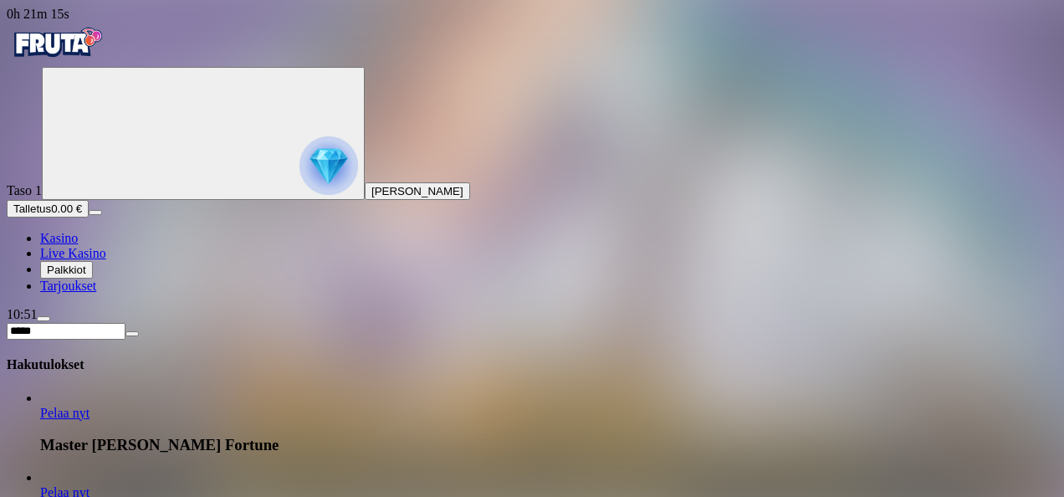
type input "*****"
click at [90, 485] on span "Pelaa nyt" at bounding box center [64, 492] width 49 height 14
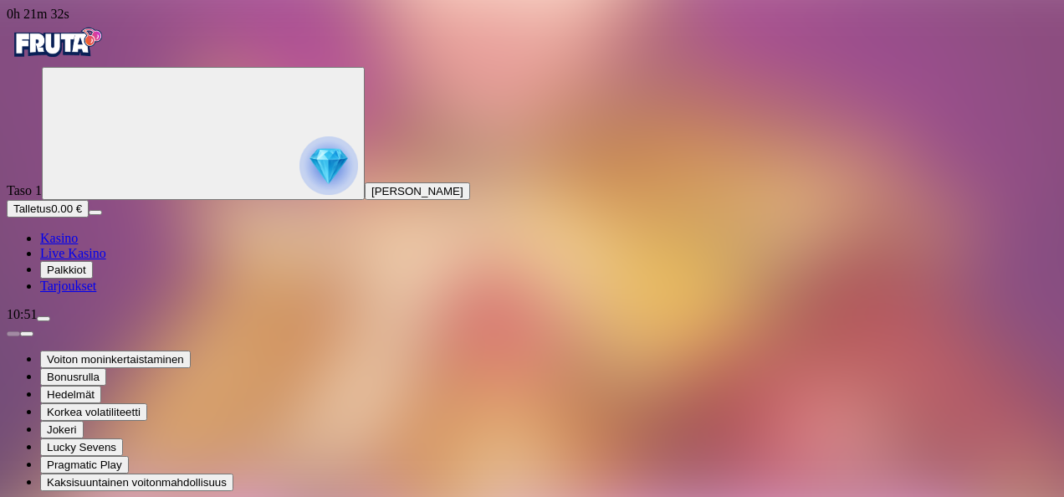
click at [75, 64] on img "Primary" at bounding box center [57, 43] width 100 height 42
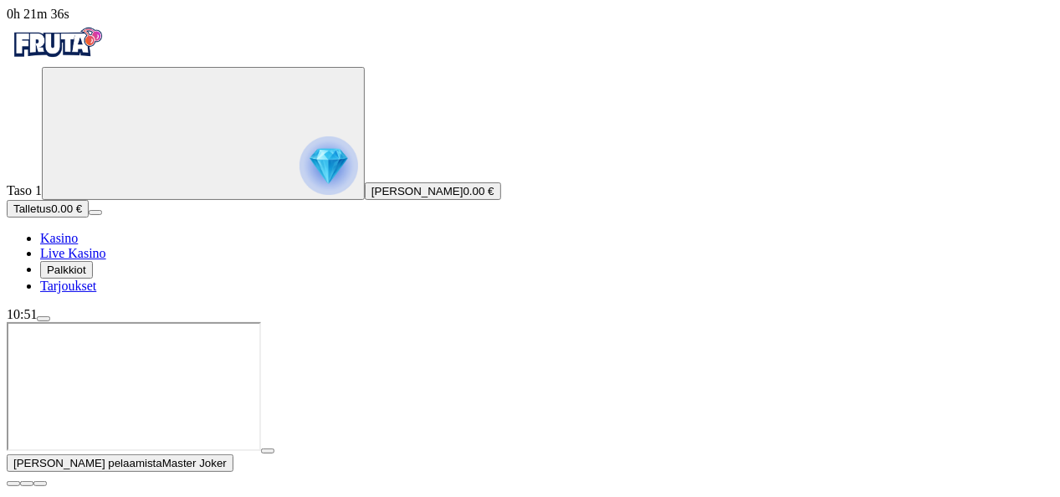
click at [13, 484] on span "close icon" at bounding box center [13, 484] width 0 height 0
